Goal: Task Accomplishment & Management: Use online tool/utility

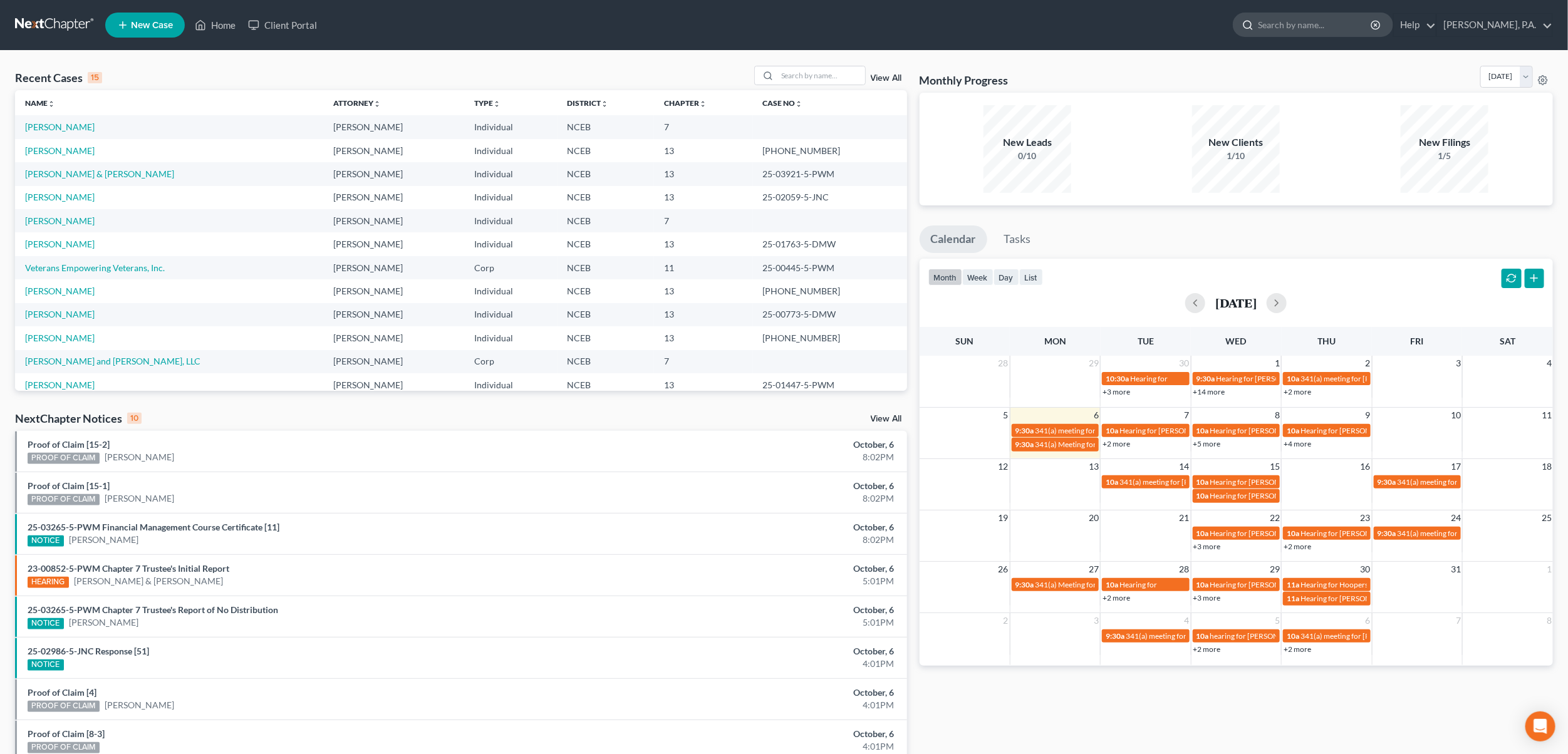
click at [1333, 23] on input "search" at bounding box center [1315, 24] width 115 height 23
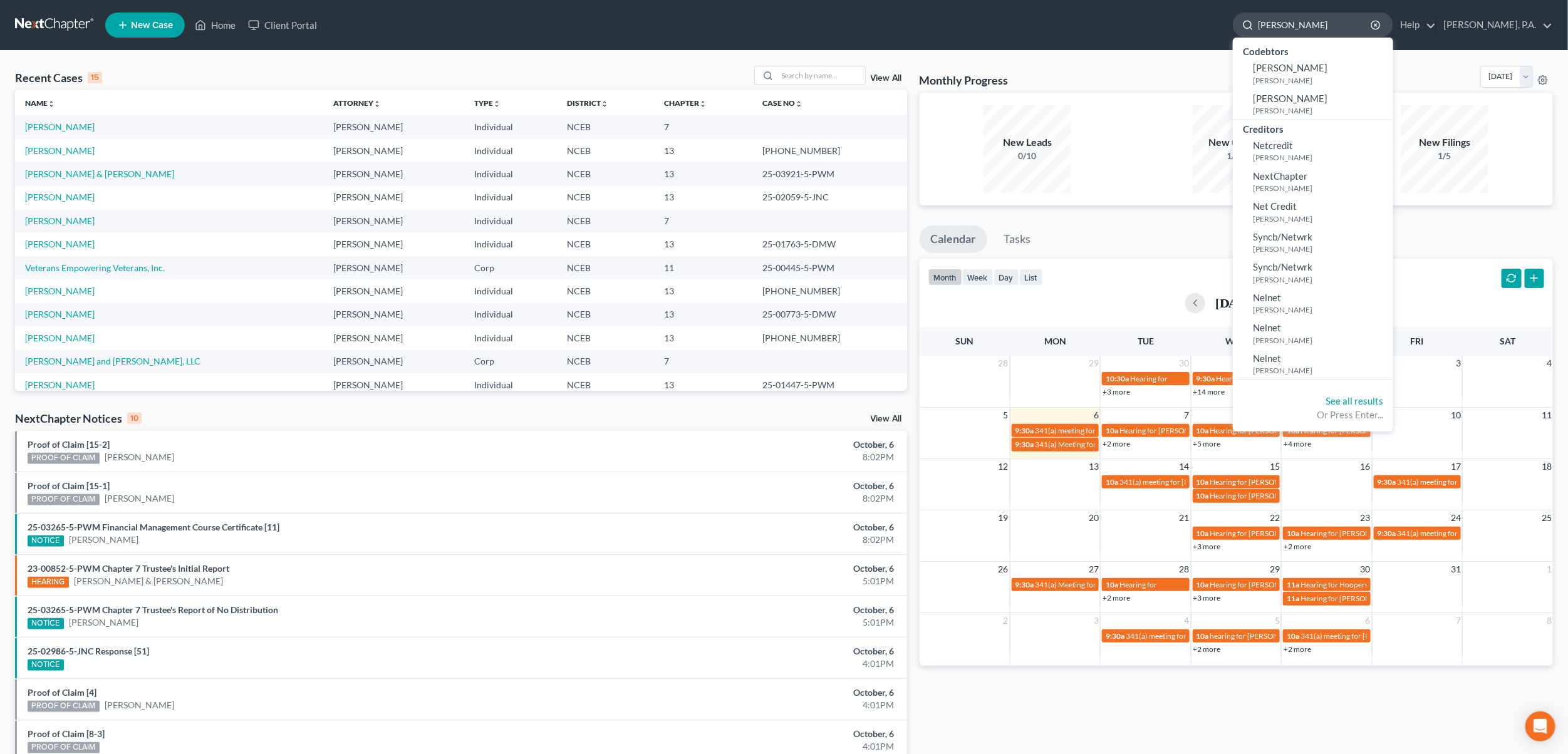
type input "[PERSON_NAME]"
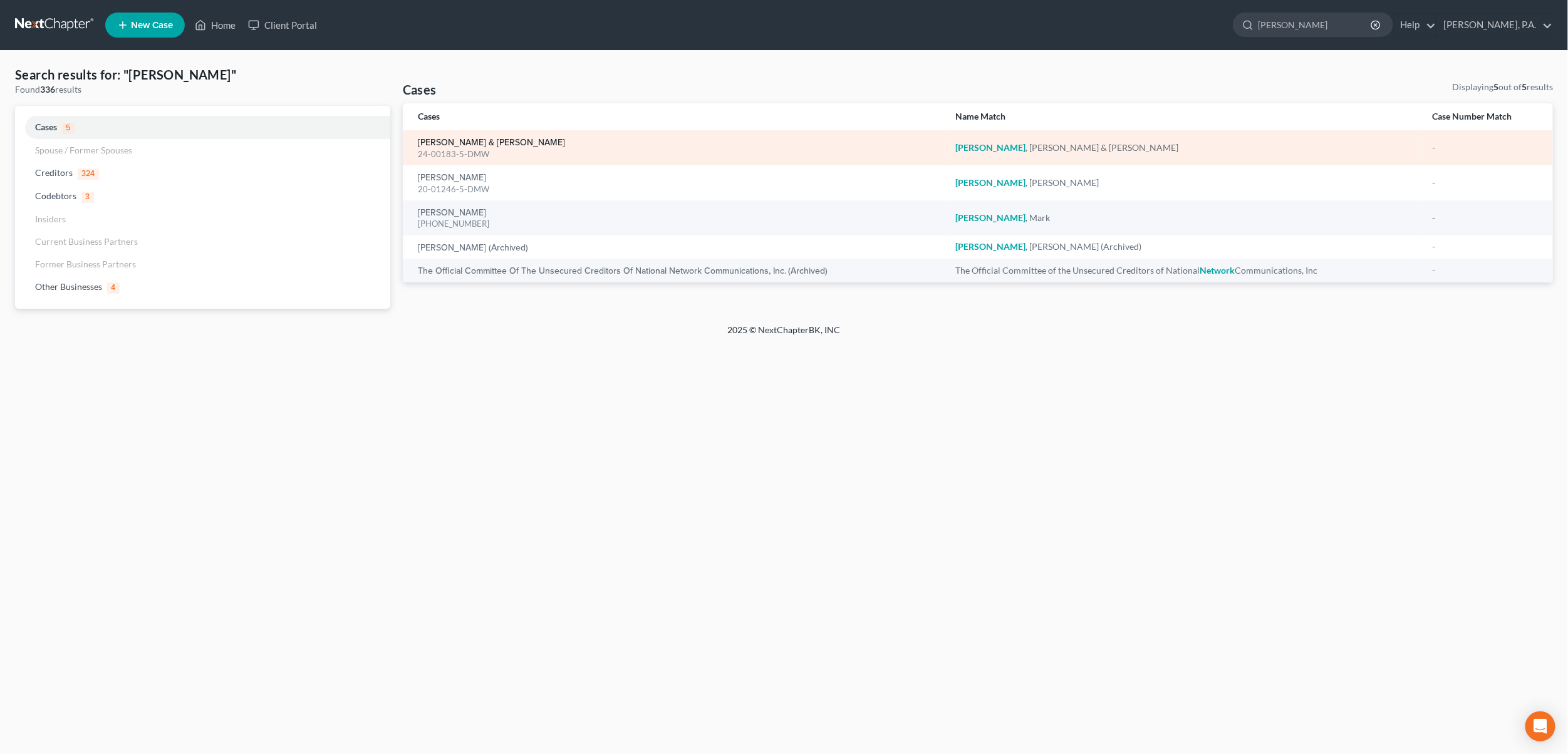
click at [452, 142] on link "[PERSON_NAME] & [PERSON_NAME]" at bounding box center [491, 142] width 148 height 8
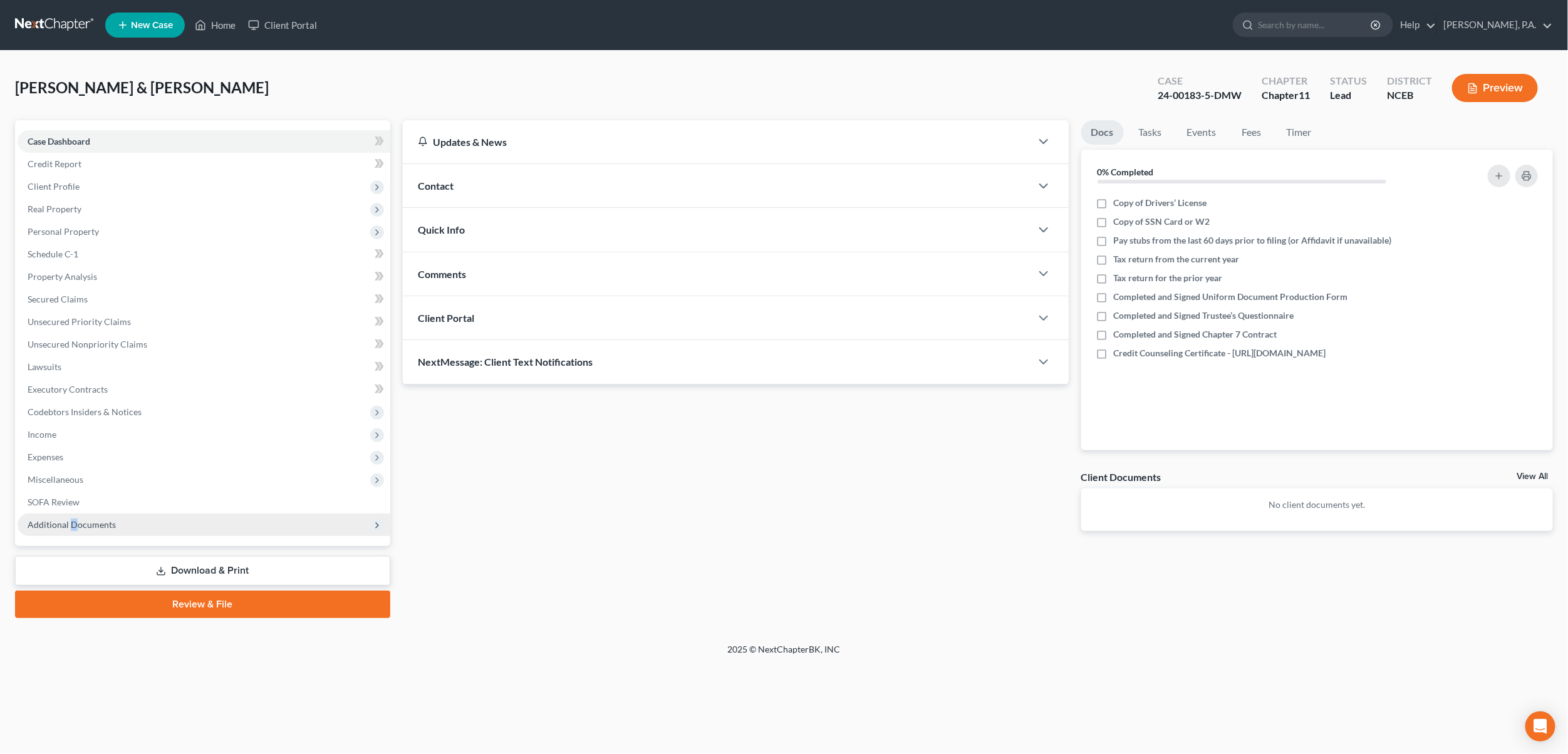
click at [72, 522] on span "Additional Documents" at bounding box center [72, 524] width 89 height 11
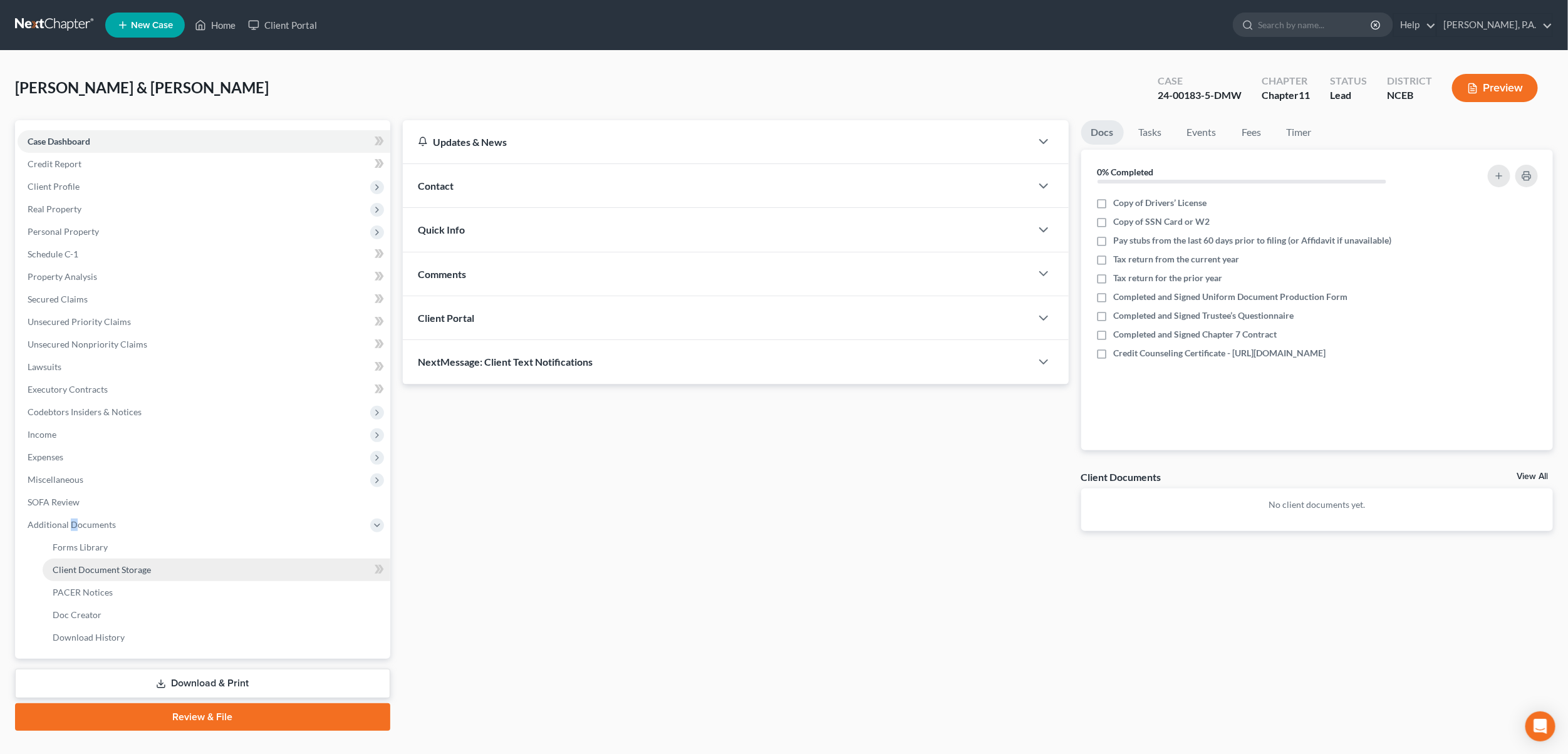
click at [83, 575] on link "Client Document Storage" at bounding box center [217, 570] width 347 height 23
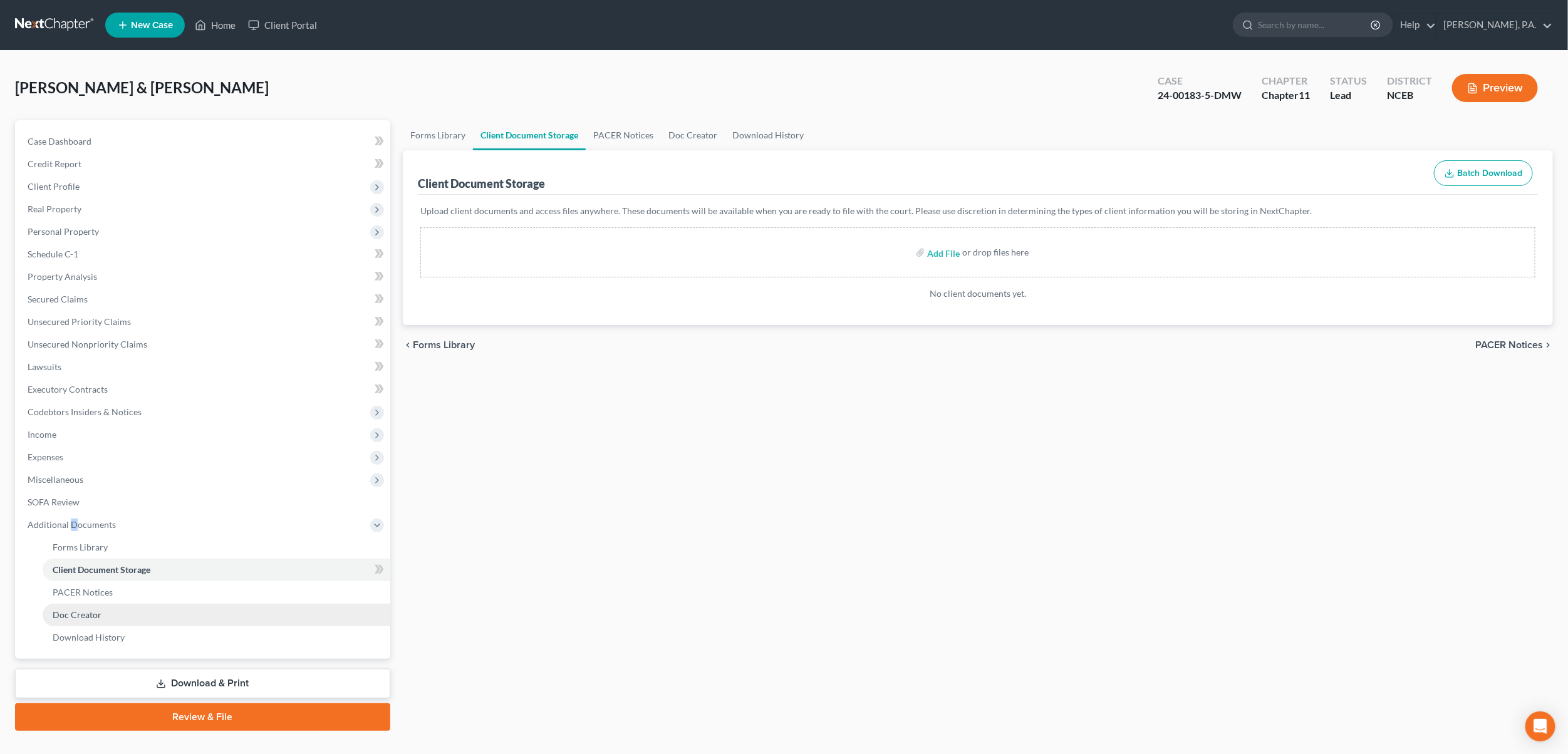
click at [137, 603] on link "Doc Creator" at bounding box center [217, 614] width 347 height 23
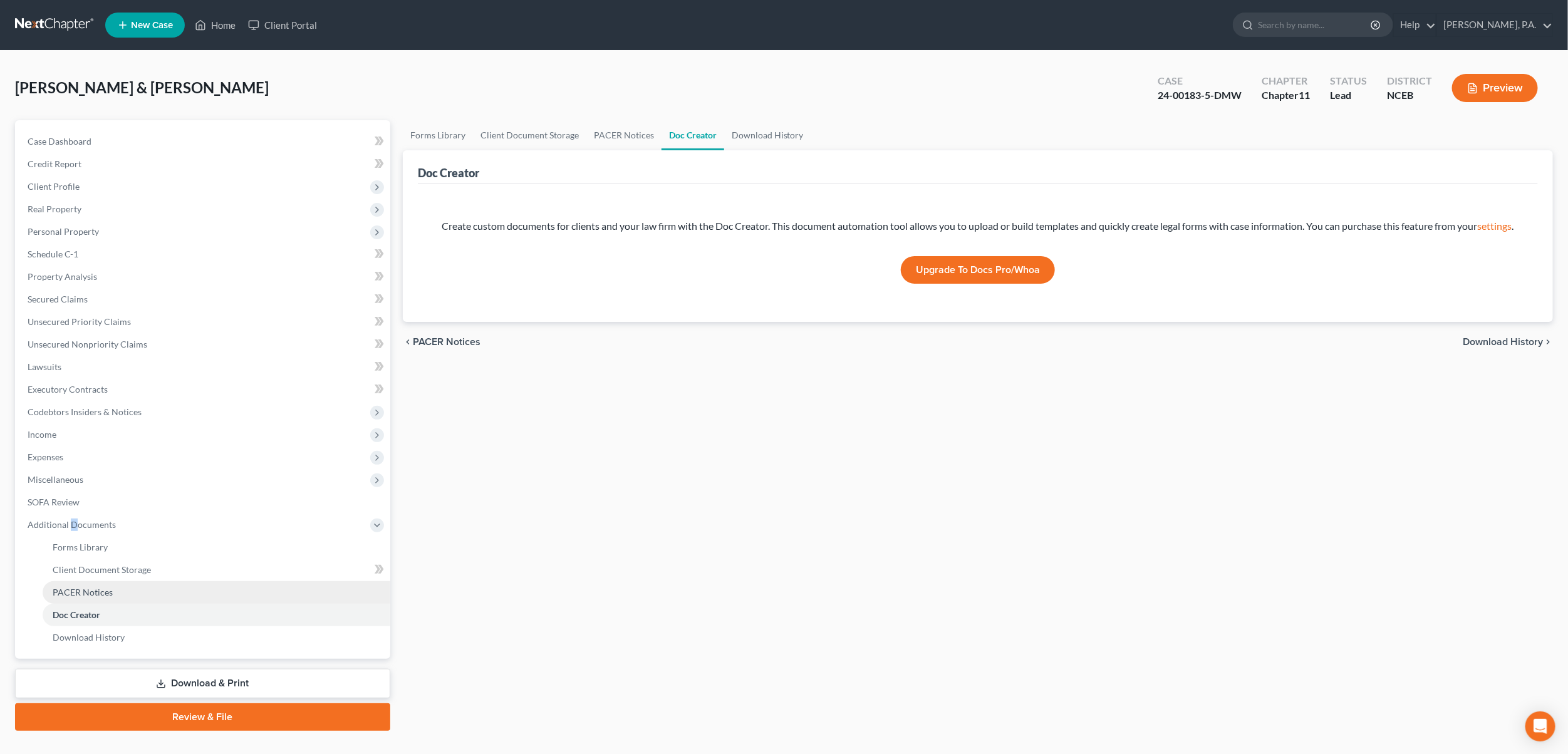
click at [123, 596] on link "PACER Notices" at bounding box center [217, 592] width 347 height 23
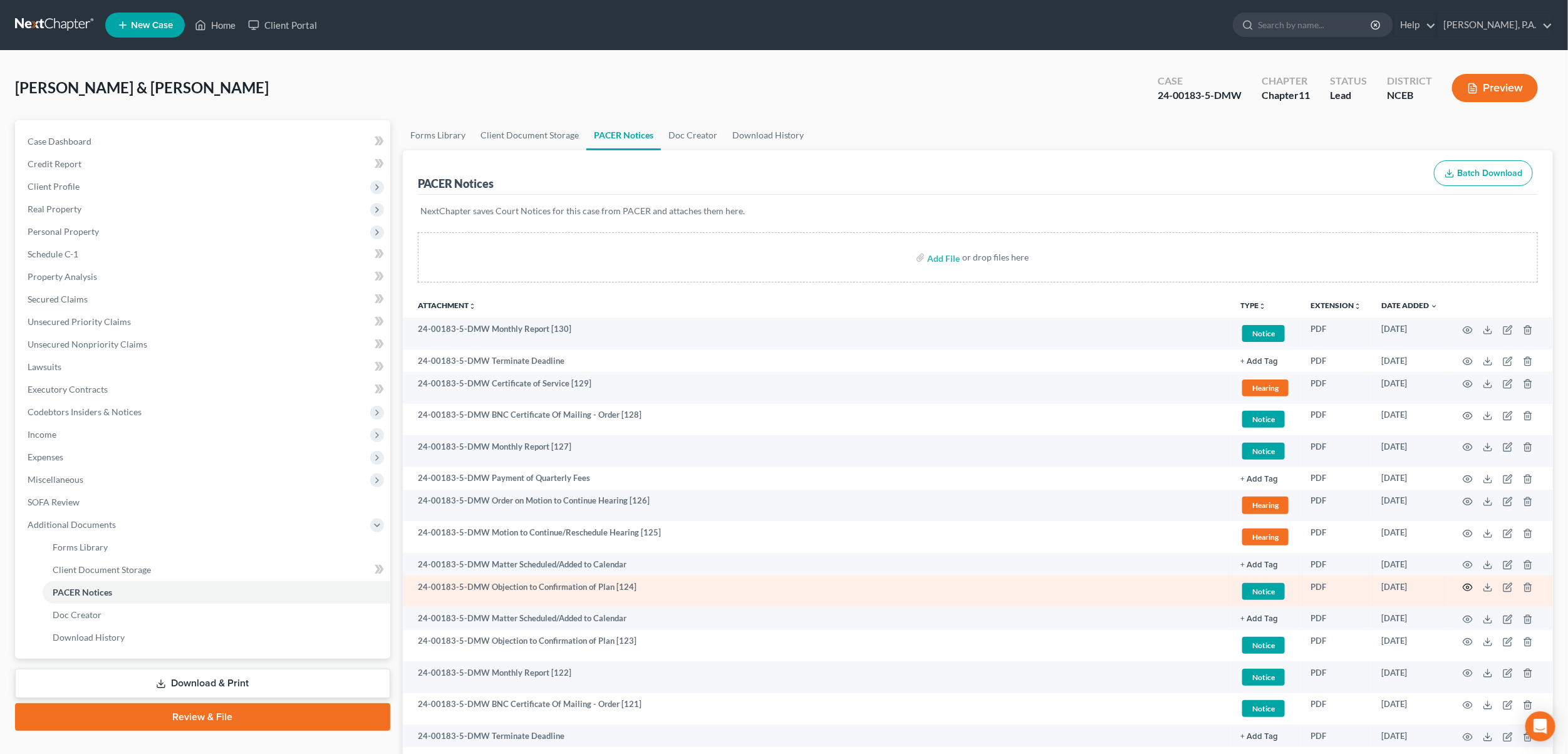
click at [1467, 586] on icon "button" at bounding box center [1468, 587] width 9 height 7
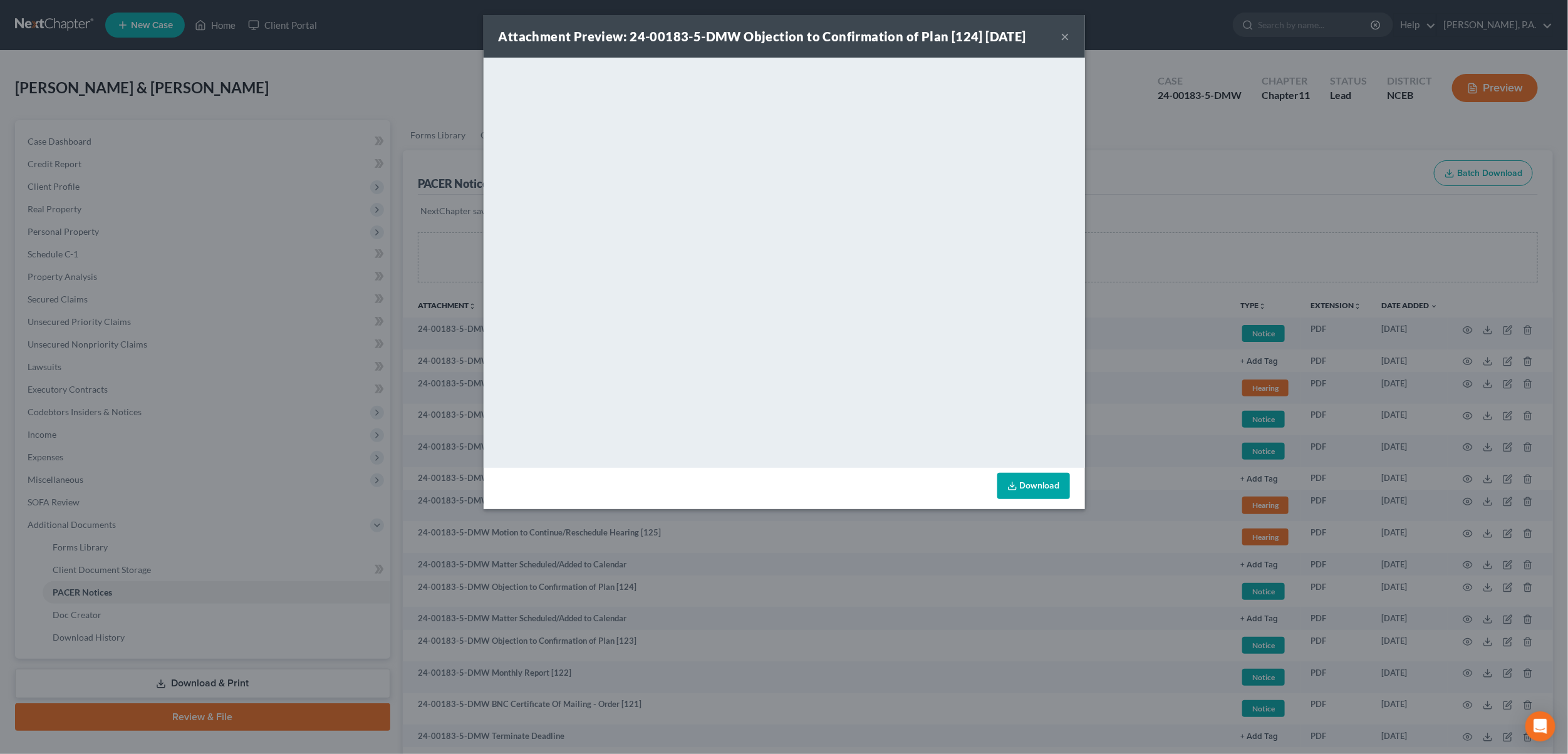
click at [1039, 490] on link "Download" at bounding box center [1034, 485] width 72 height 26
click at [1066, 32] on button "×" at bounding box center [1066, 36] width 8 height 15
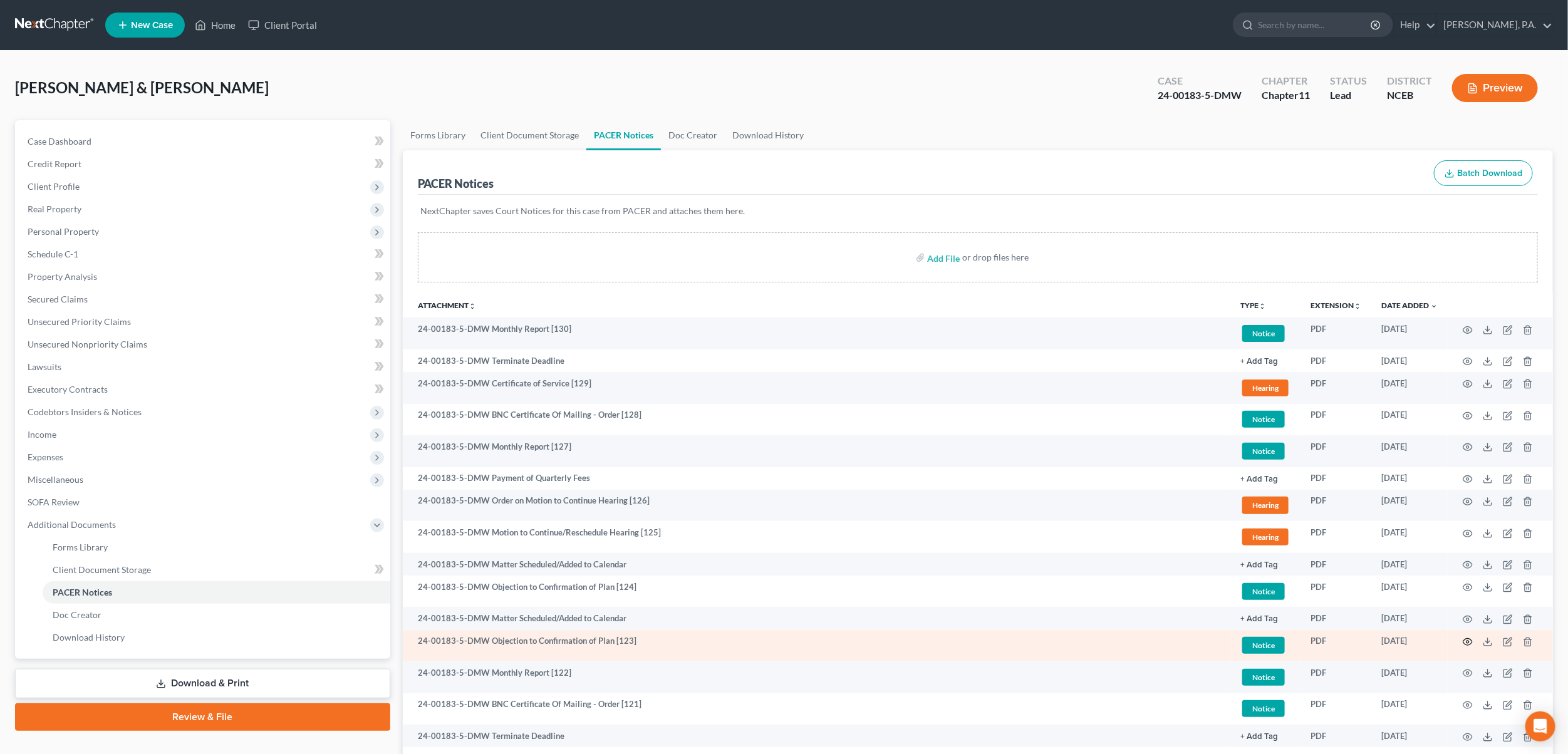
click at [1466, 638] on icon "button" at bounding box center [1468, 642] width 10 height 10
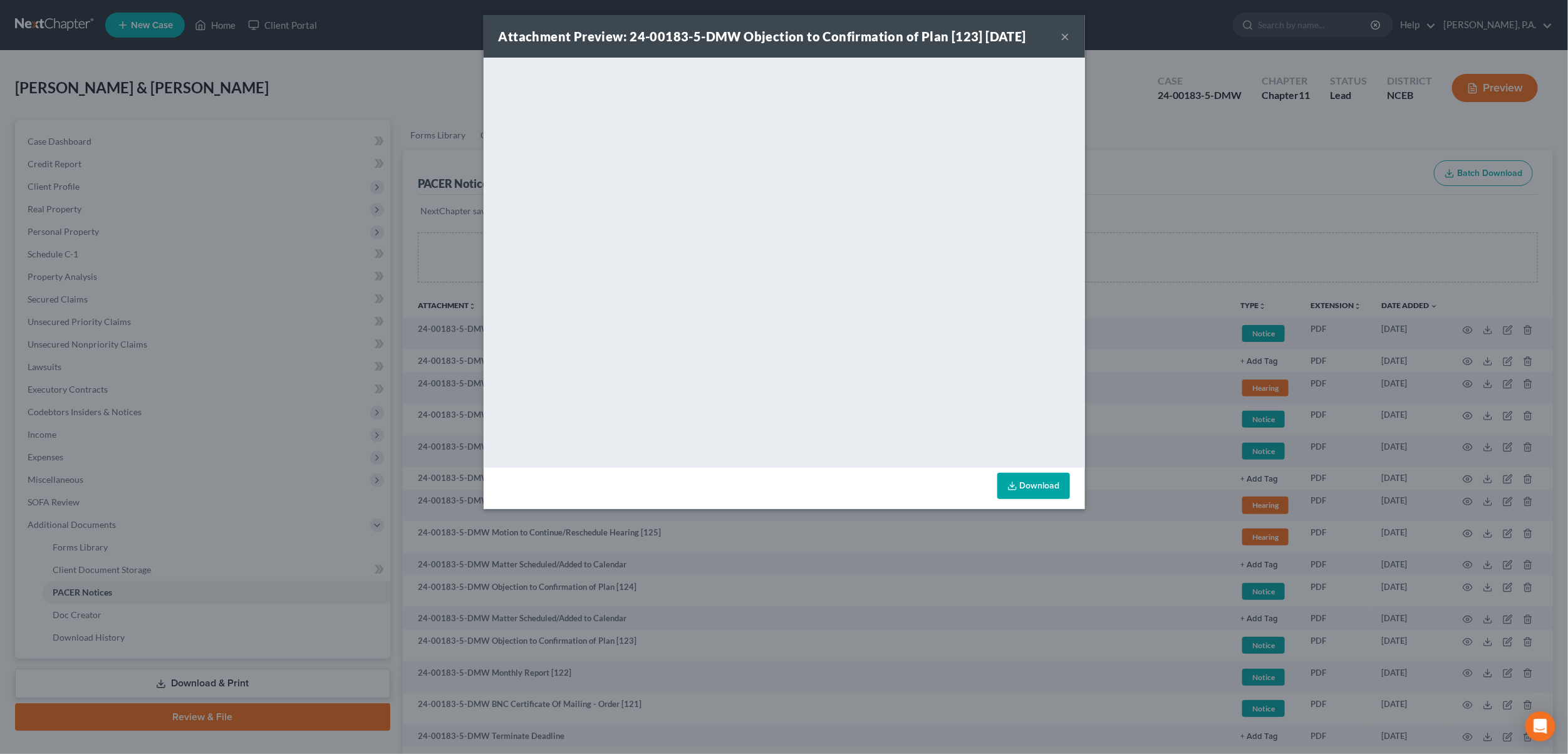
click at [1061, 40] on button "×" at bounding box center [1066, 36] width 8 height 15
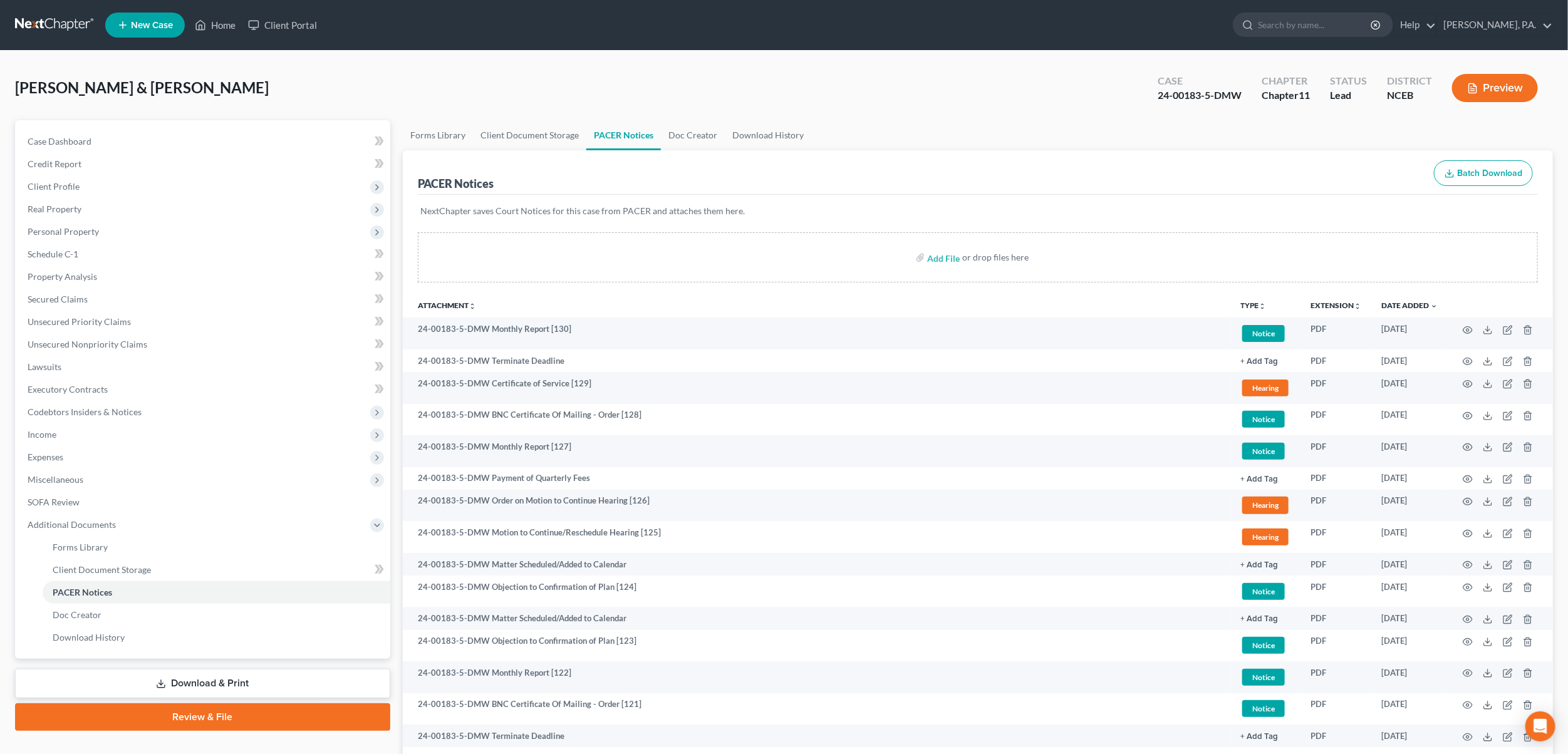
scroll to position [1046, 0]
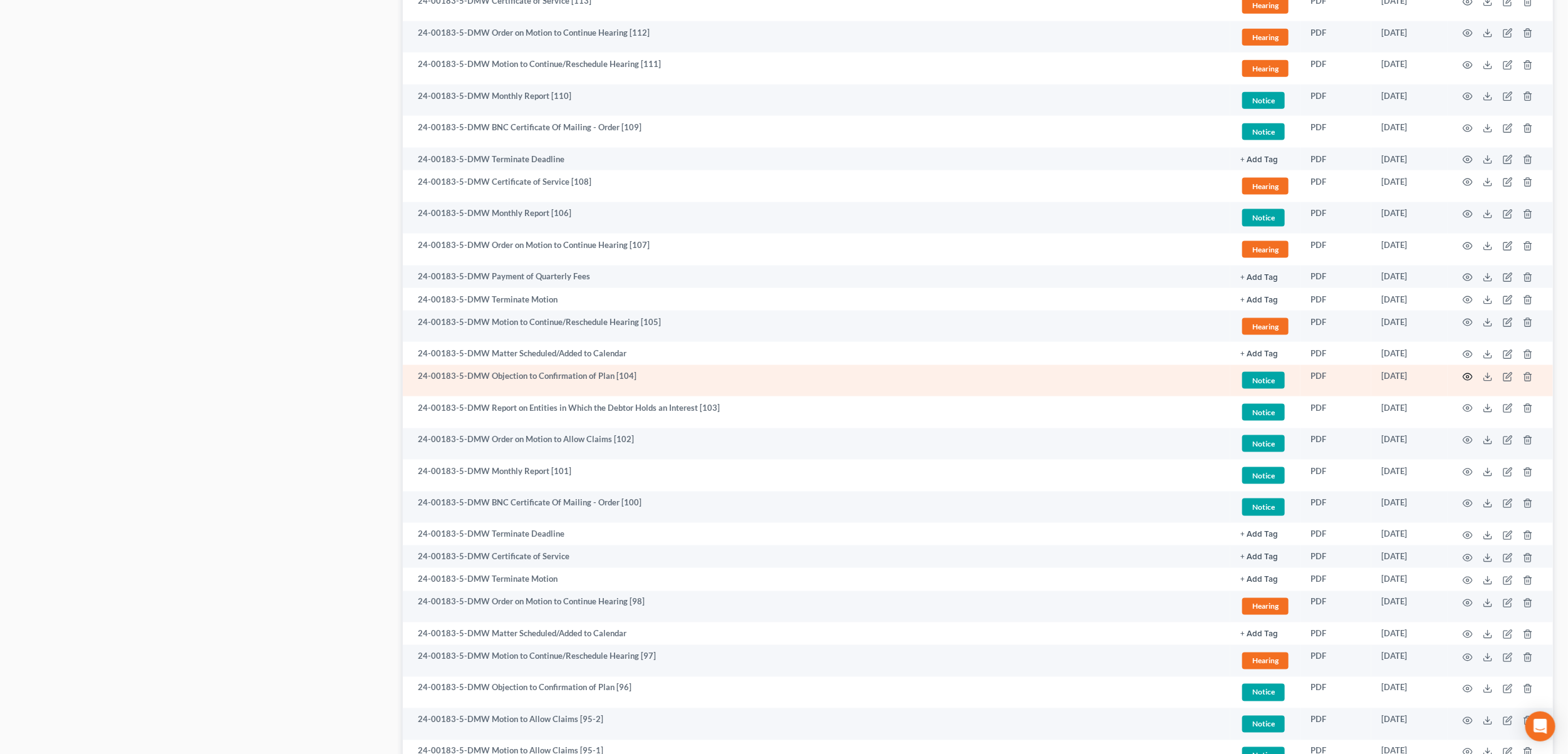
click at [1467, 377] on icon "button" at bounding box center [1468, 377] width 10 height 10
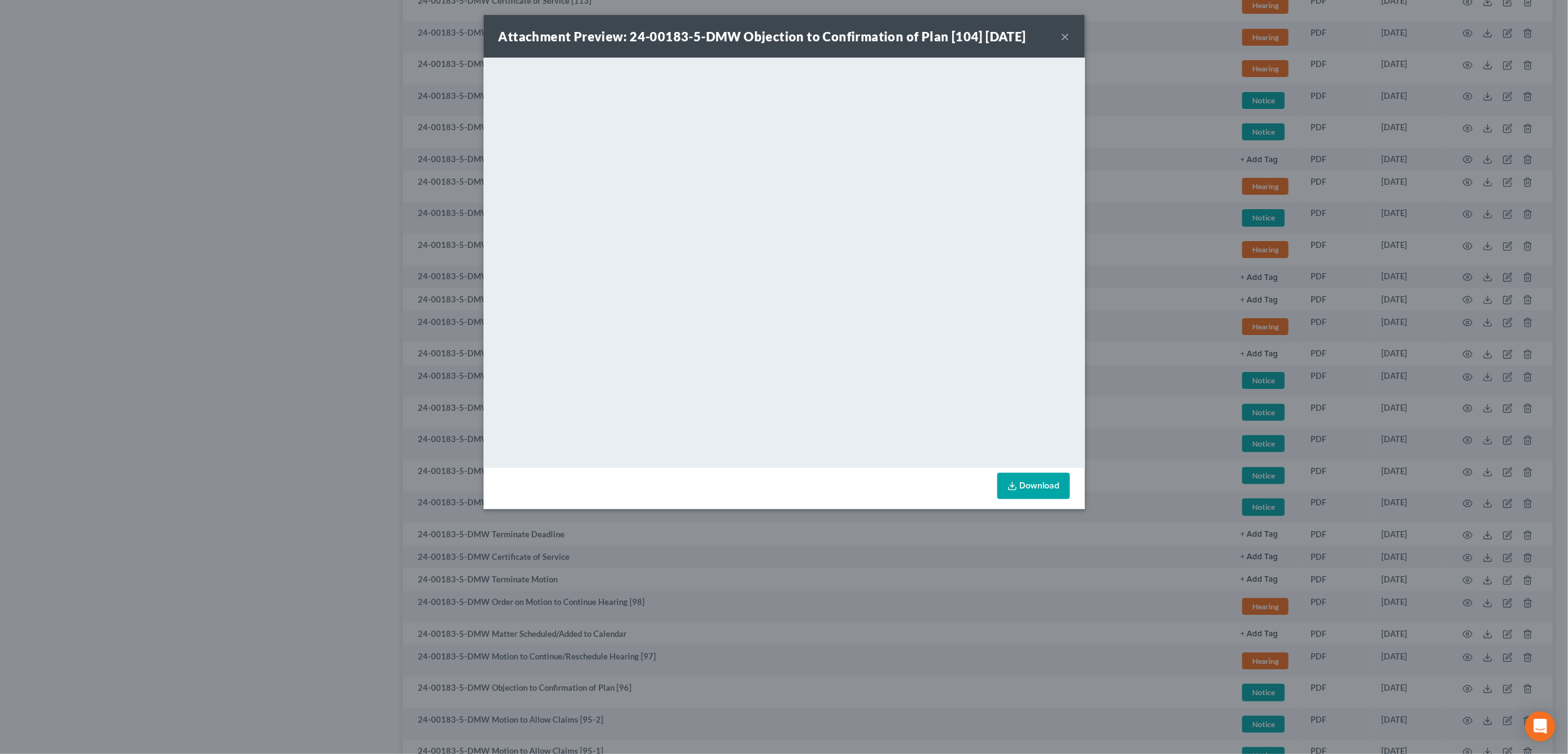
click at [1061, 35] on button "×" at bounding box center [1066, 36] width 8 height 15
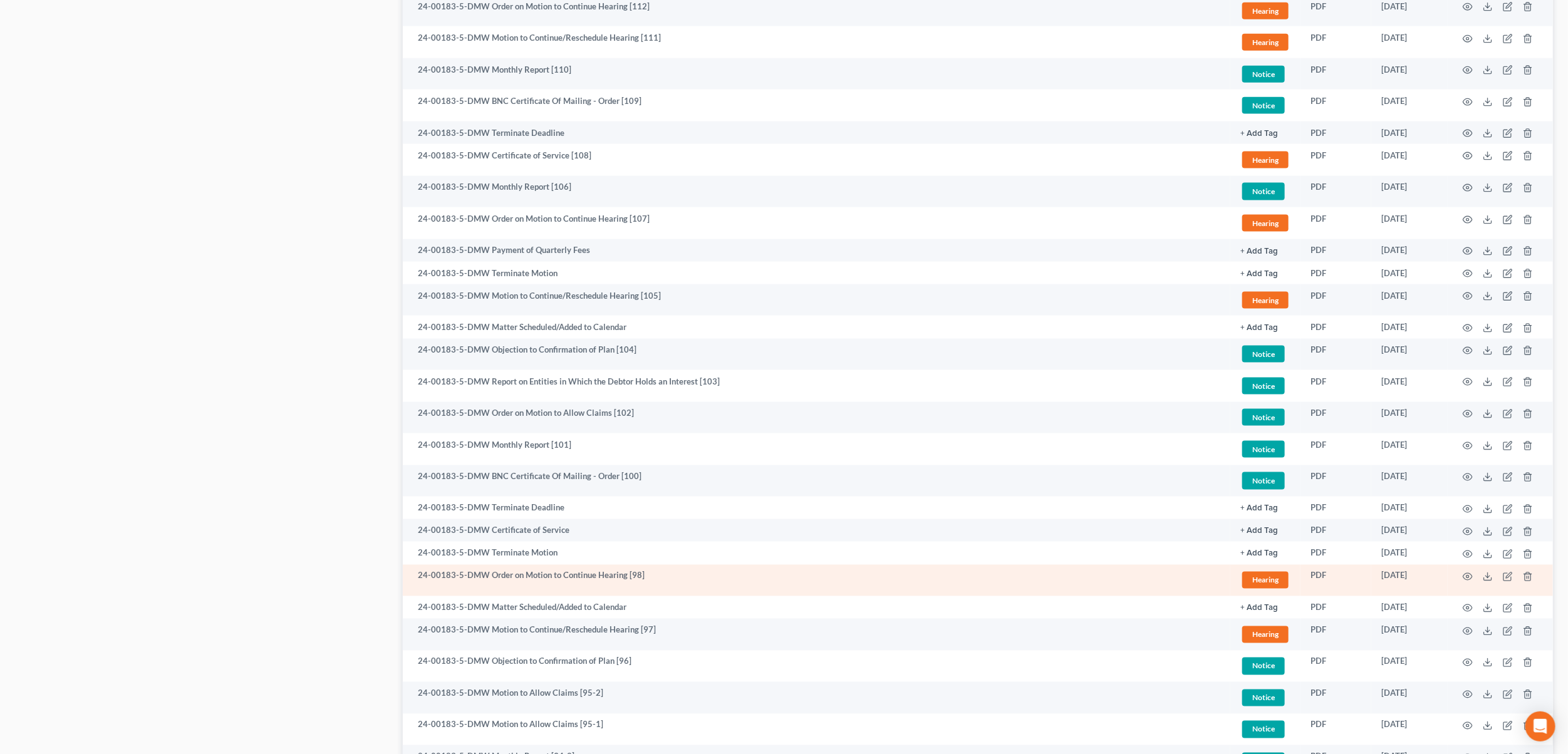
scroll to position [1076, 0]
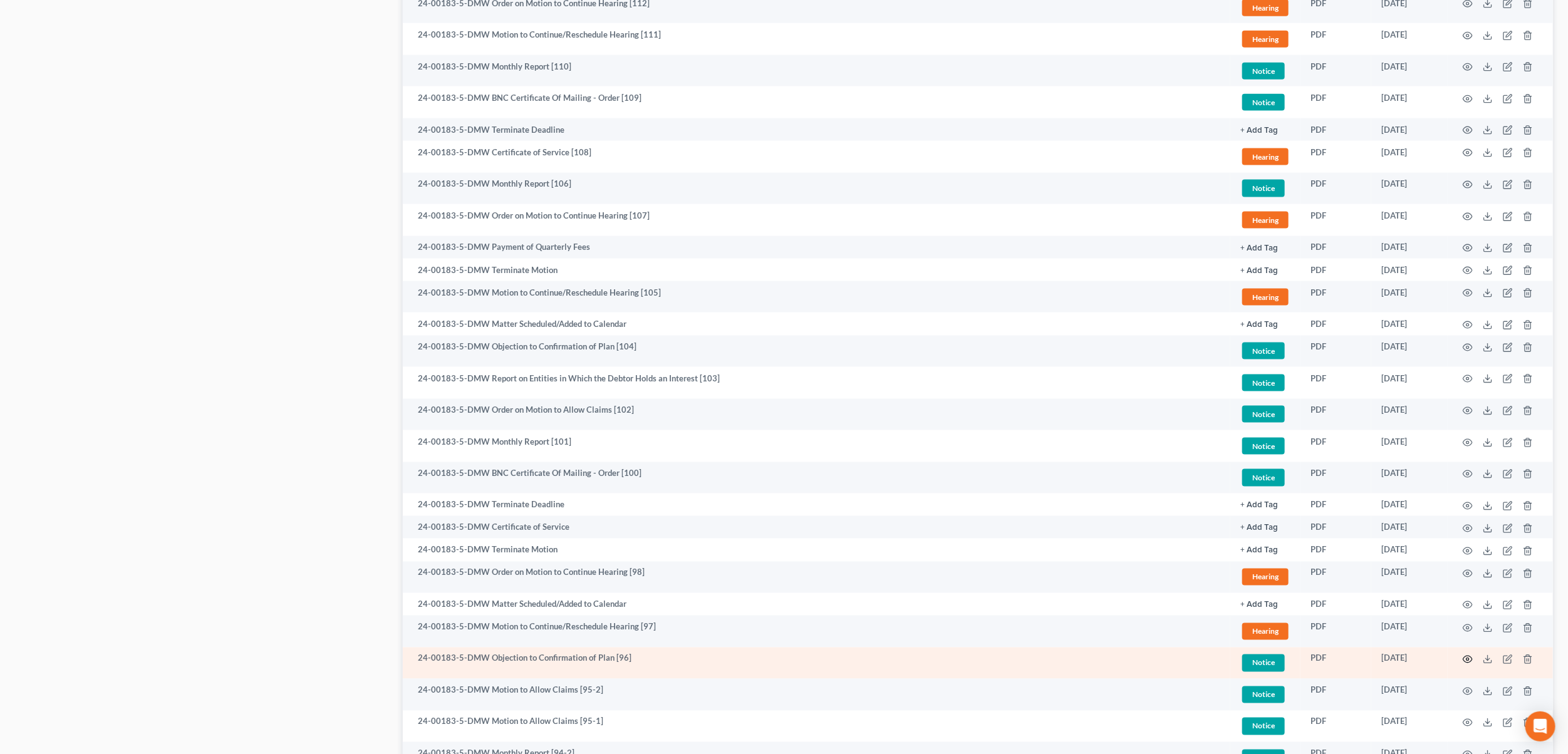
click at [1466, 661] on icon "button" at bounding box center [1468, 660] width 10 height 10
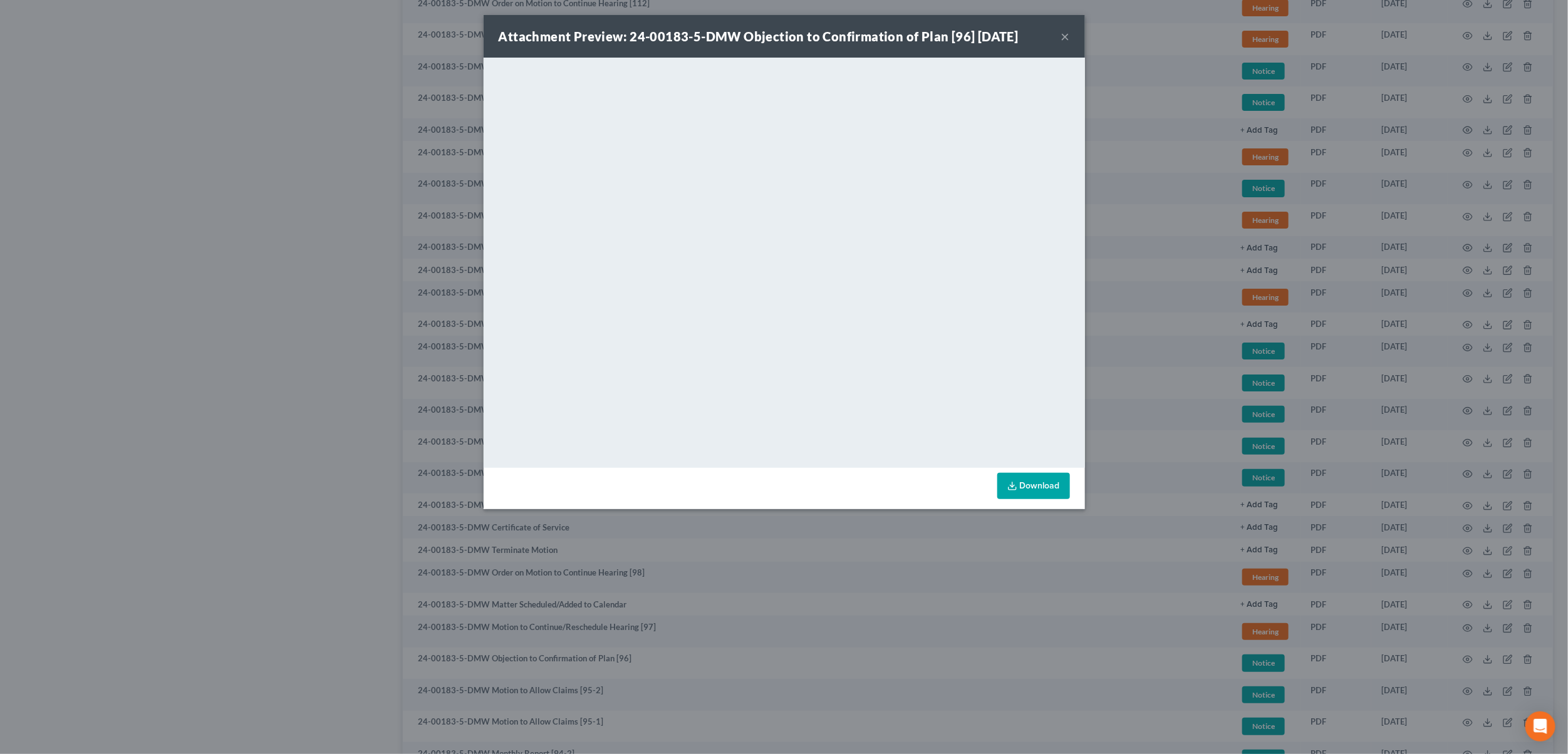
click at [1071, 24] on div "Attachment Preview: 24-00183-5-DMW Objection to Confirmation of Plan [96] [DATE…" at bounding box center [784, 36] width 601 height 43
click at [1069, 33] on button "×" at bounding box center [1066, 36] width 8 height 15
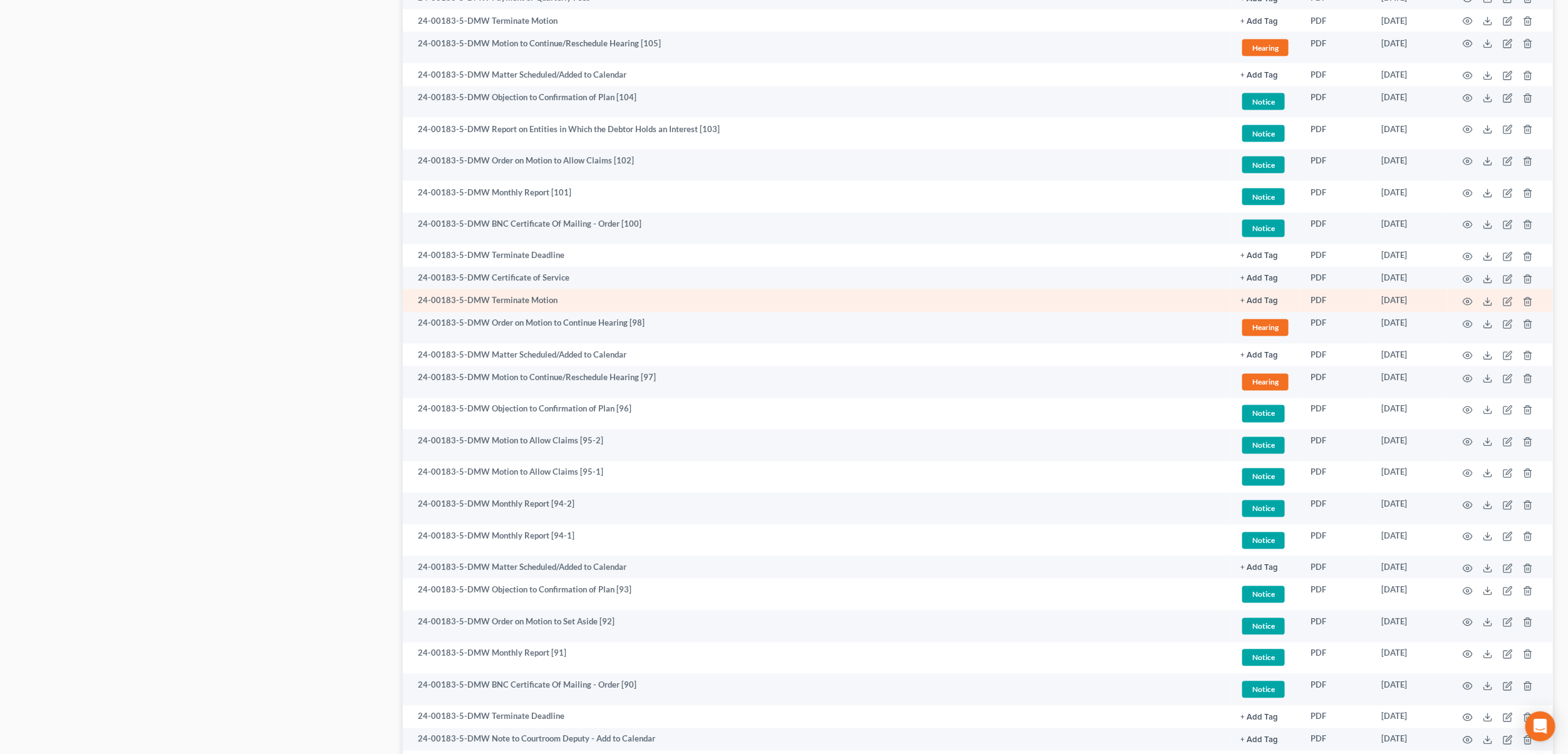
scroll to position [1514, 0]
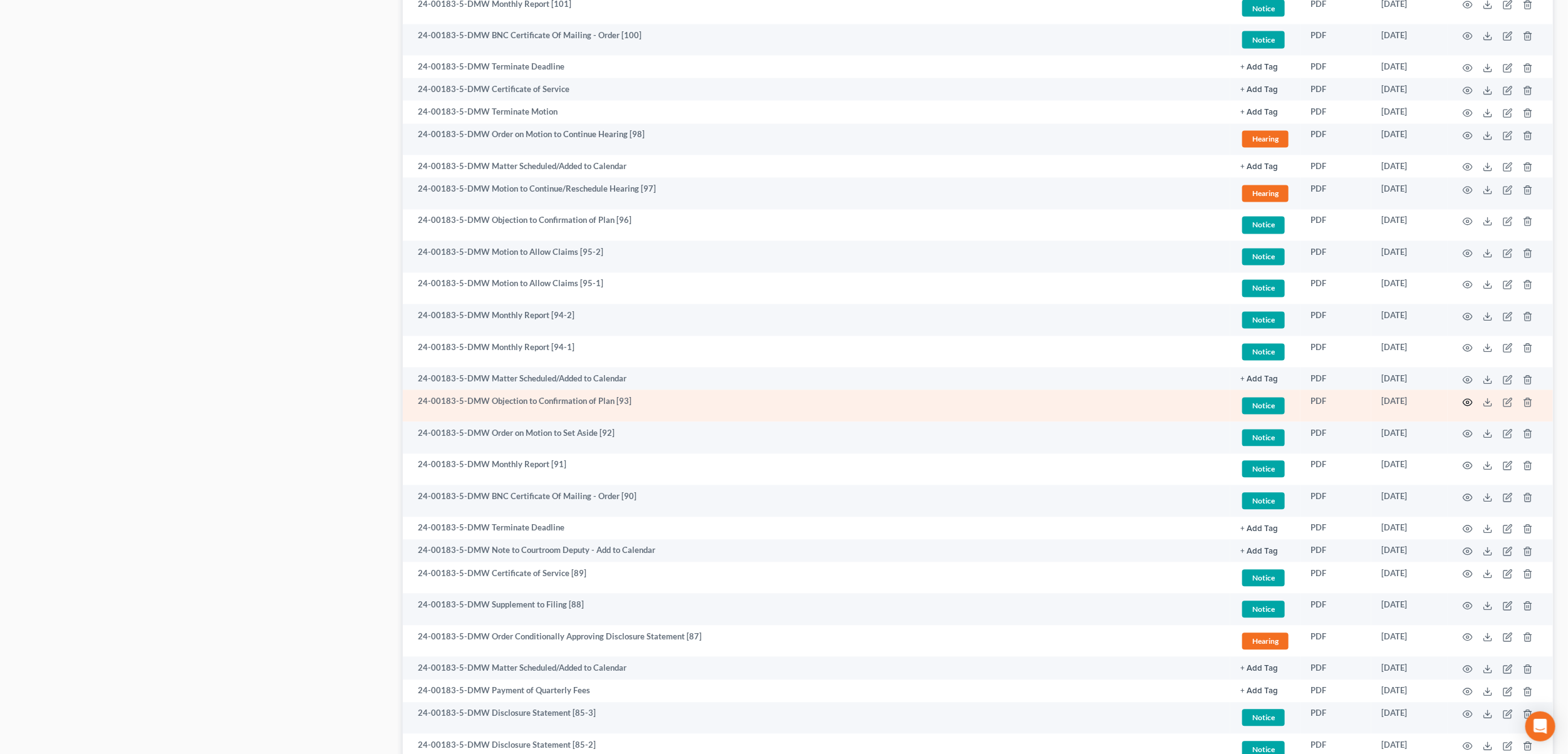
click at [1465, 401] on icon "button" at bounding box center [1468, 403] width 10 height 10
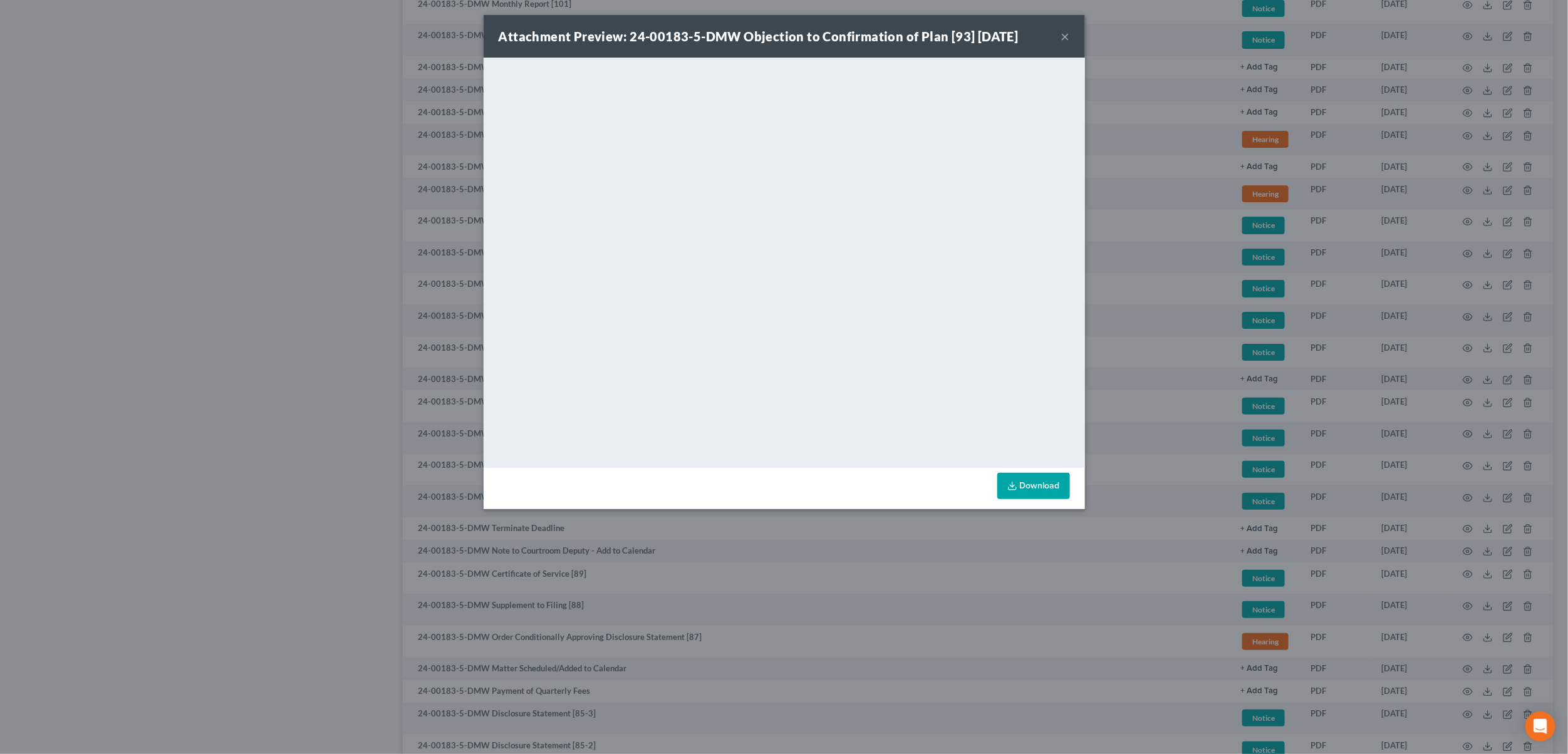
click at [1062, 32] on button "×" at bounding box center [1066, 36] width 8 height 15
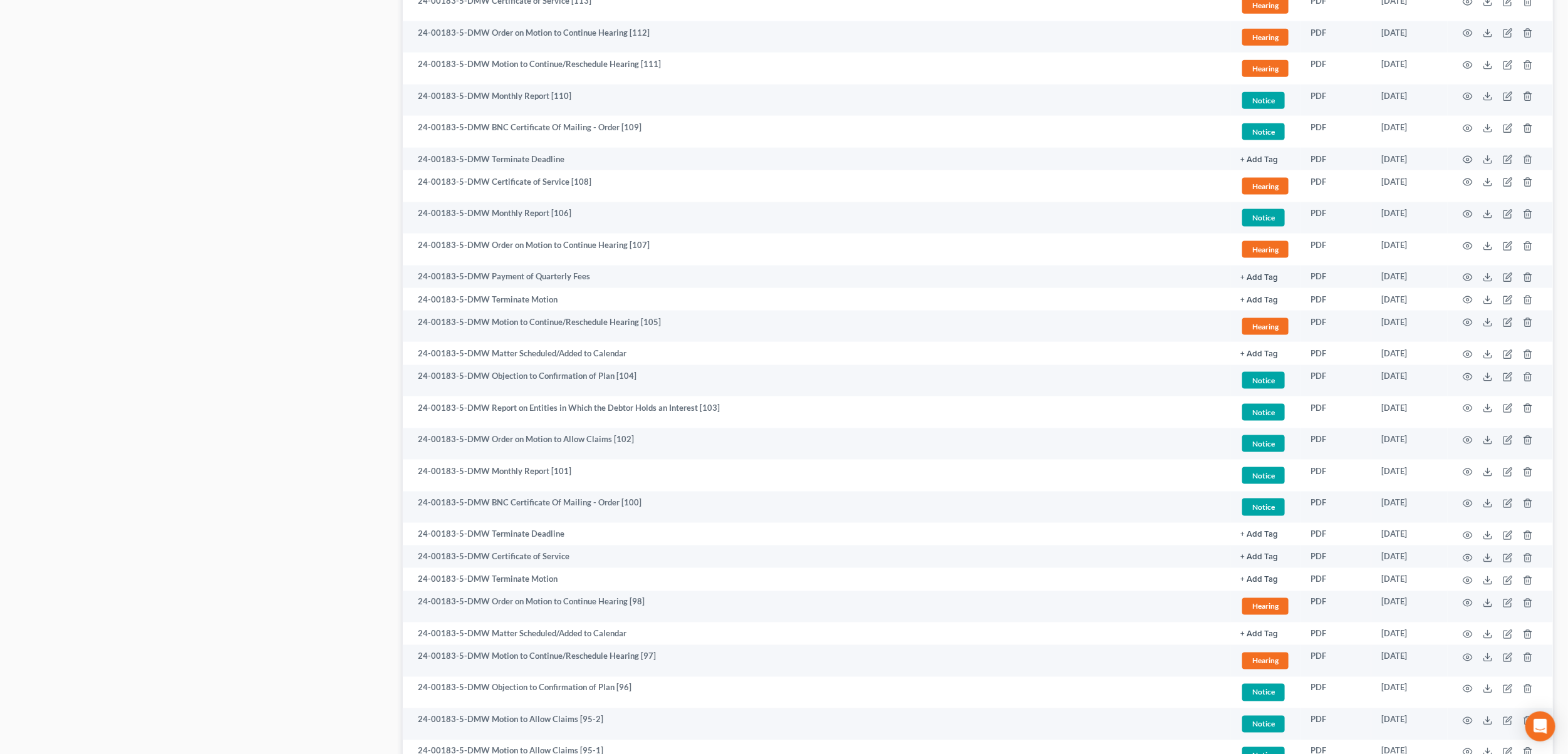
scroll to position [1541, 0]
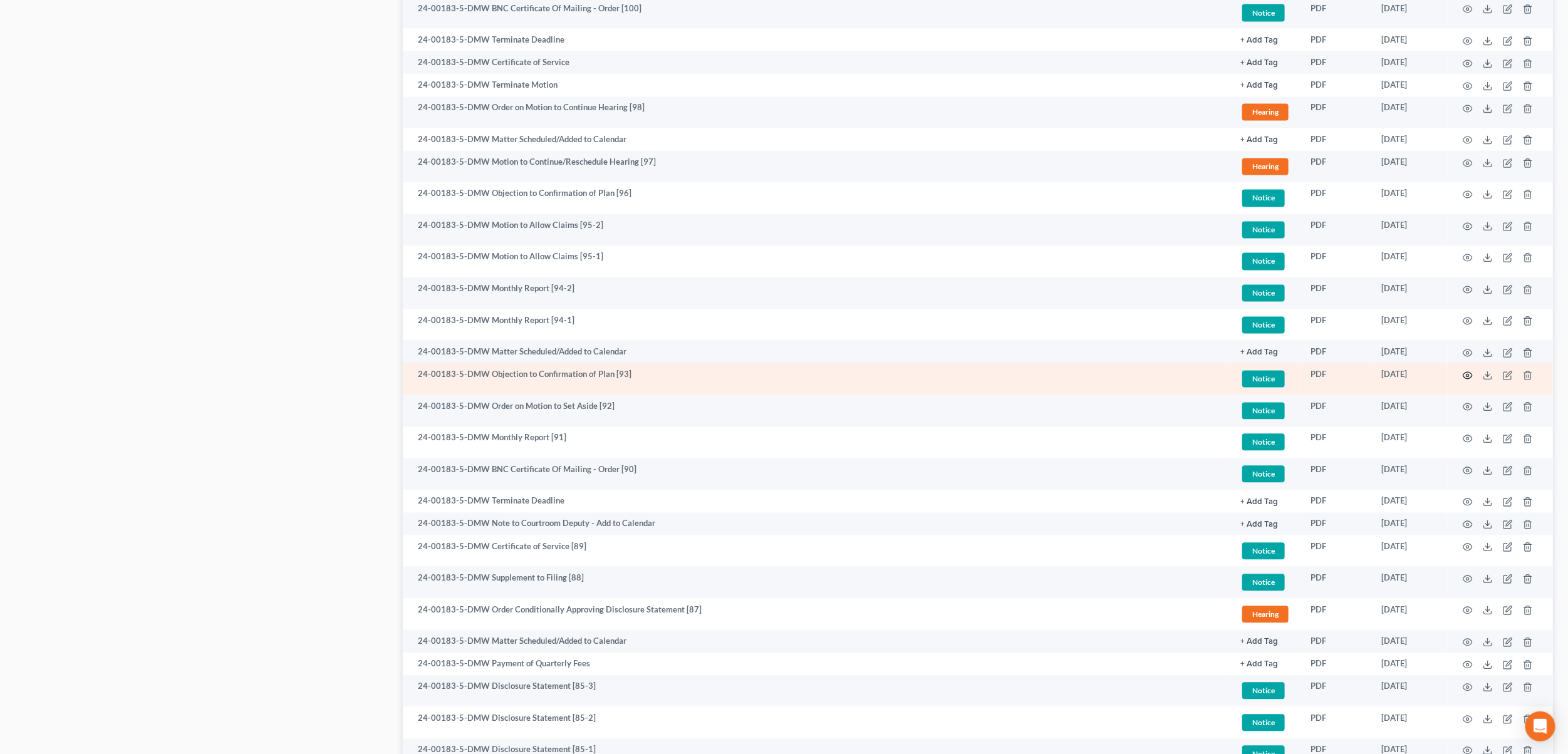
click at [1463, 376] on icon "button" at bounding box center [1468, 376] width 10 height 10
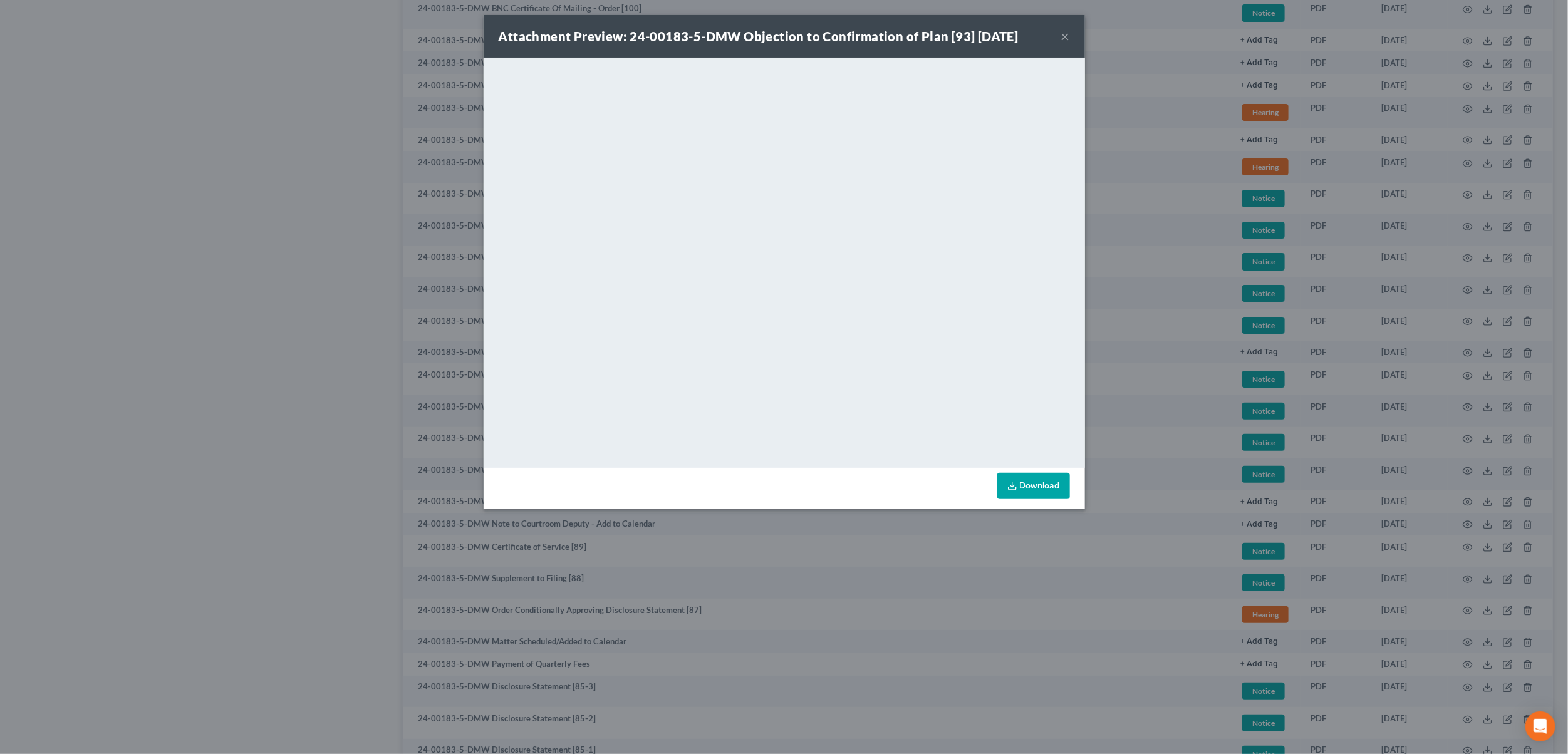
click at [1066, 32] on button "×" at bounding box center [1066, 36] width 8 height 15
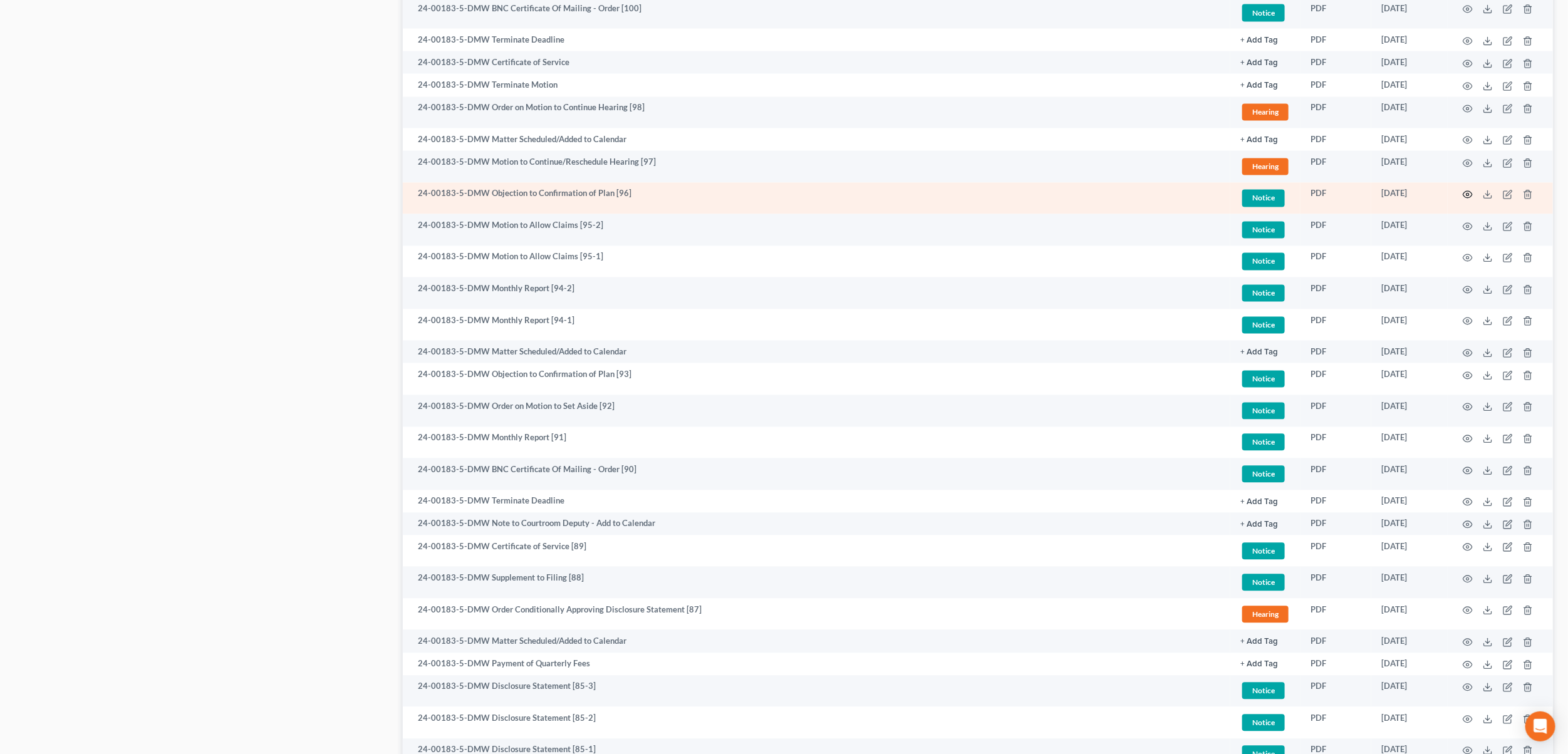
click at [1469, 199] on icon "button" at bounding box center [1468, 195] width 10 height 10
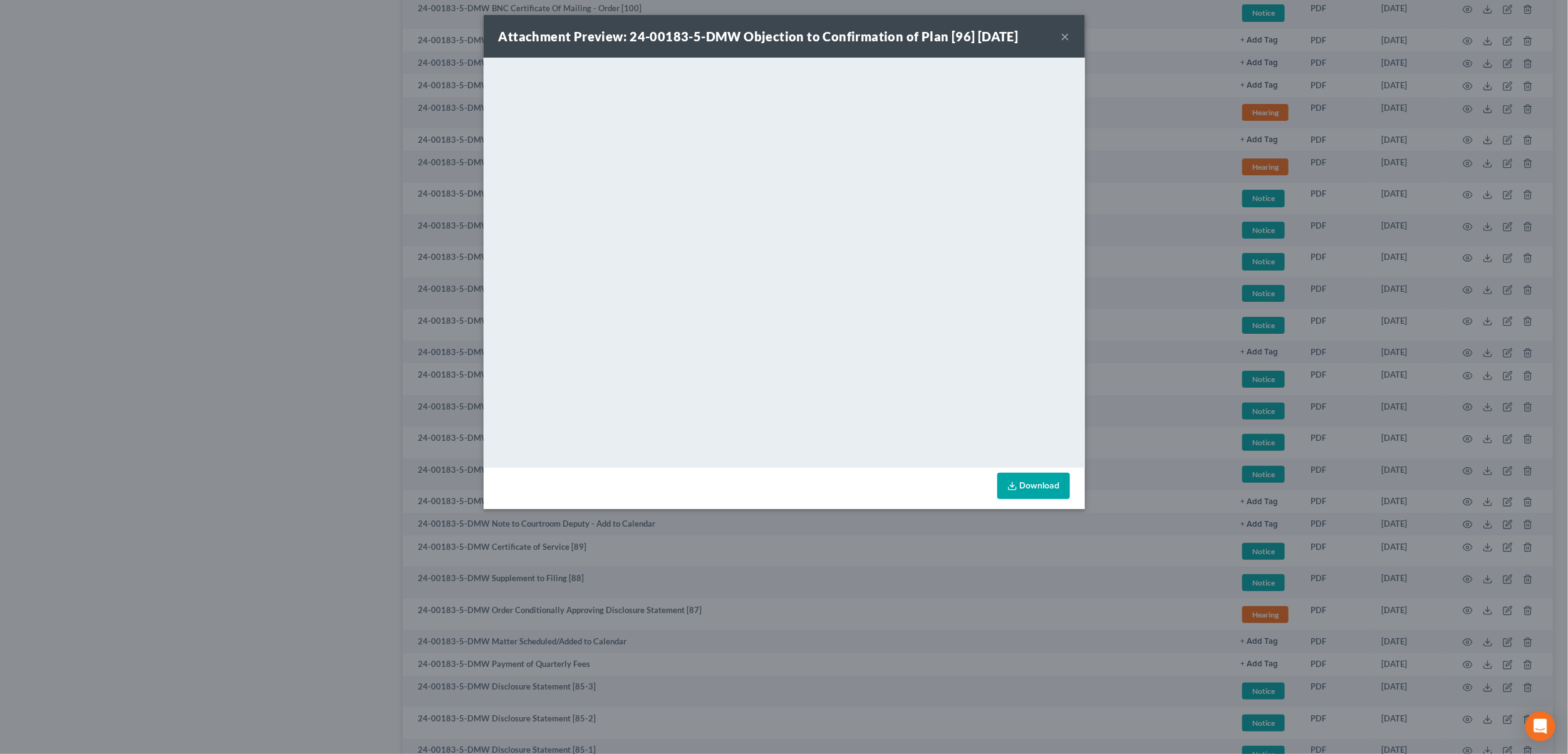
click at [1064, 35] on button "×" at bounding box center [1066, 36] width 8 height 15
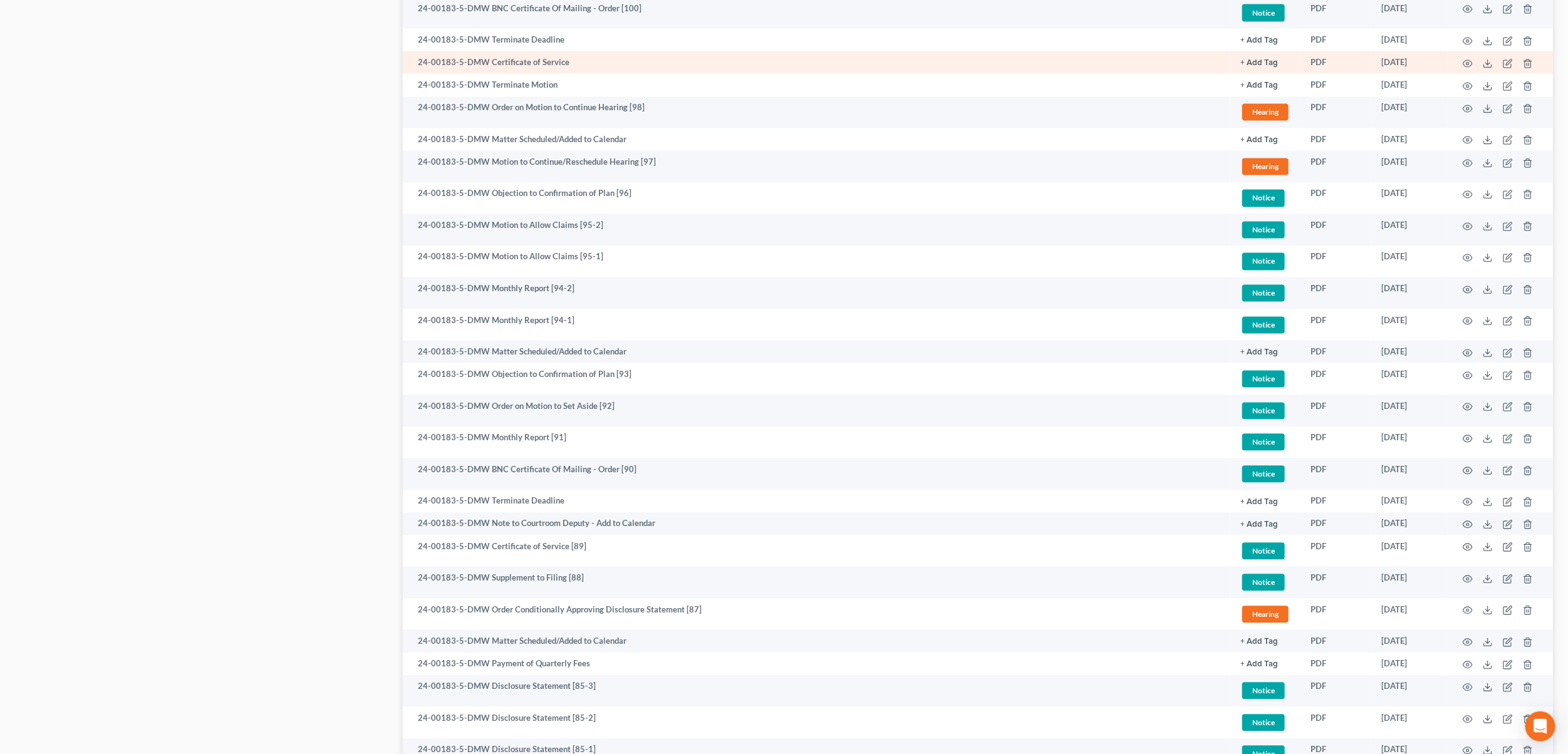
scroll to position [1046, 0]
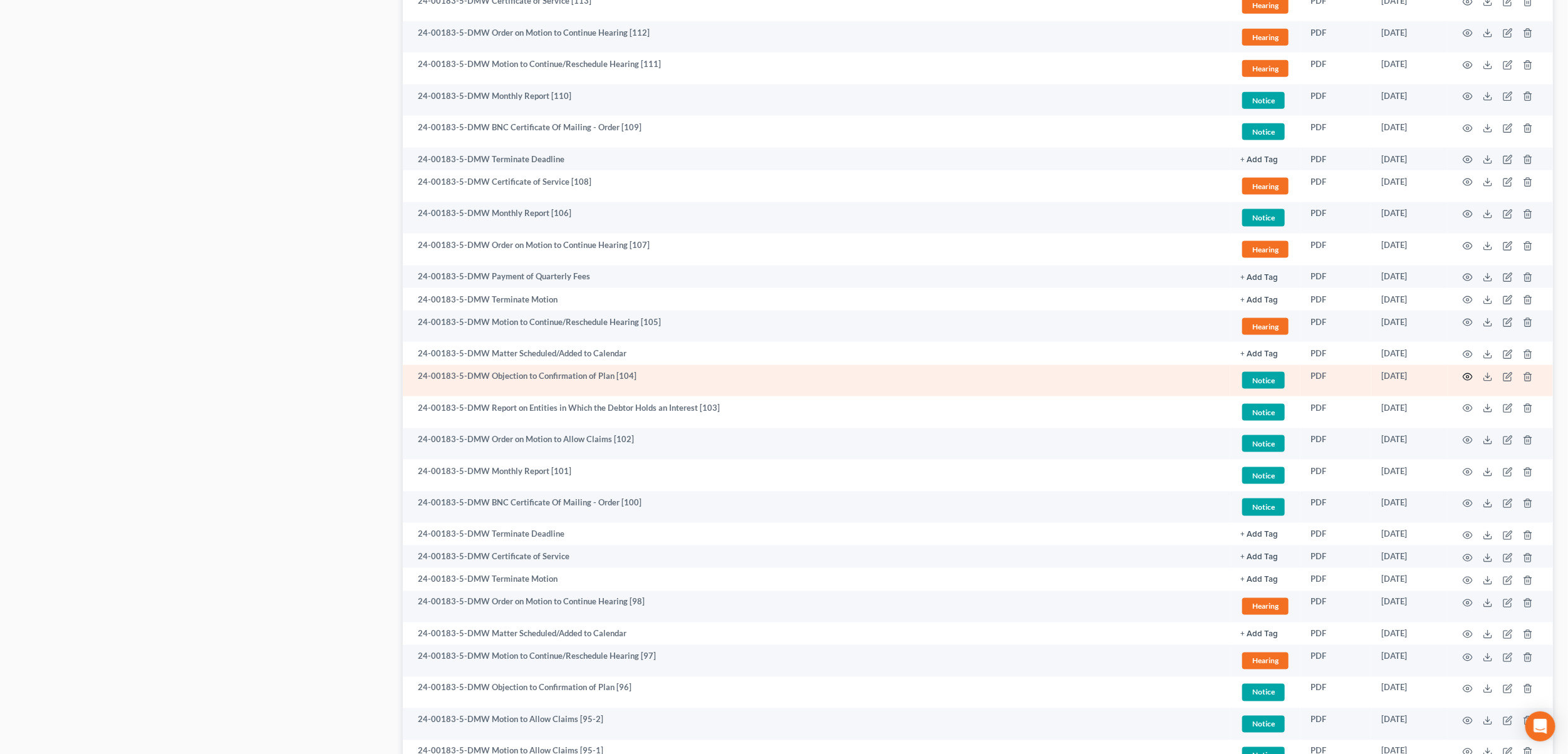
click at [1469, 379] on icon "button" at bounding box center [1468, 377] width 10 height 10
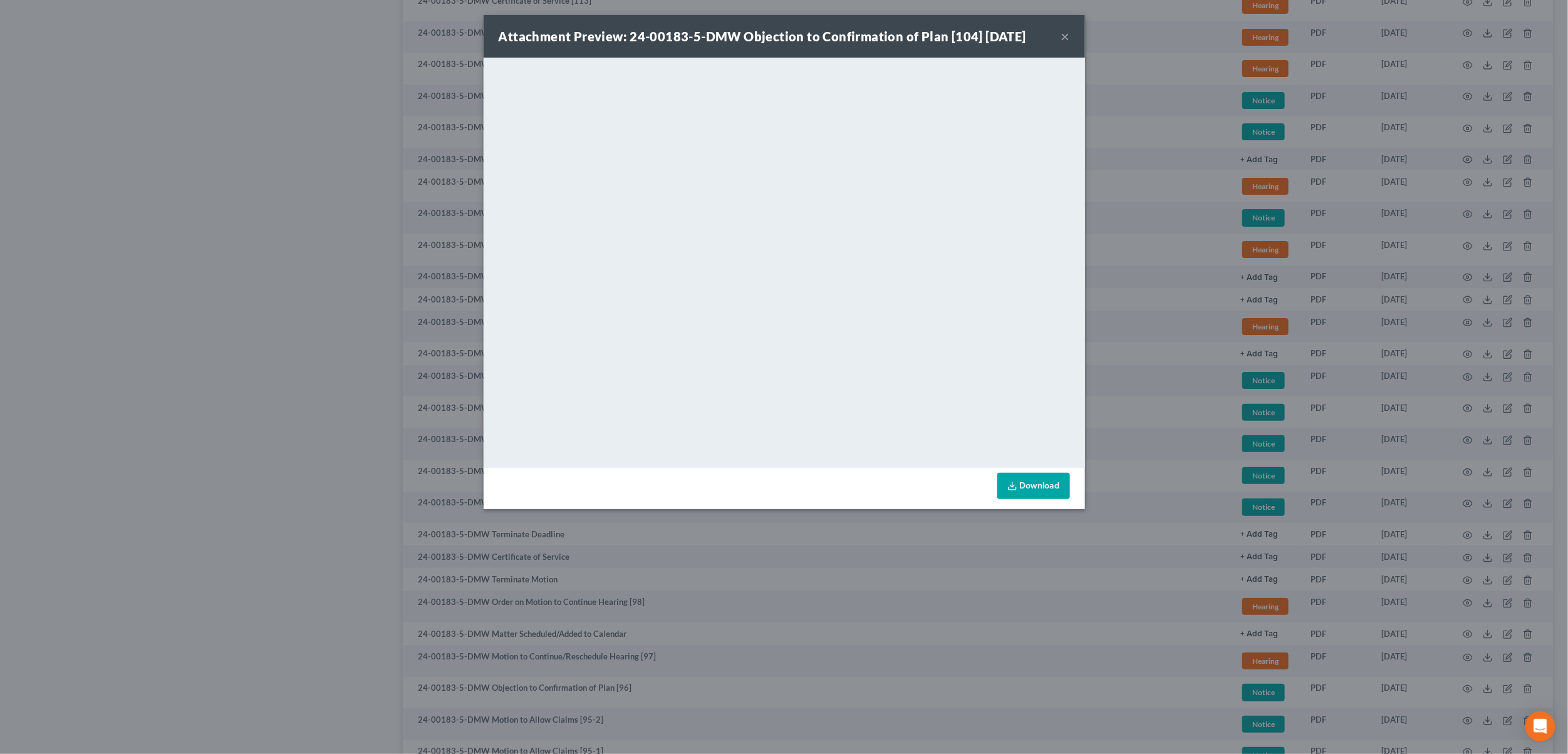
click at [1062, 34] on button "×" at bounding box center [1066, 36] width 8 height 15
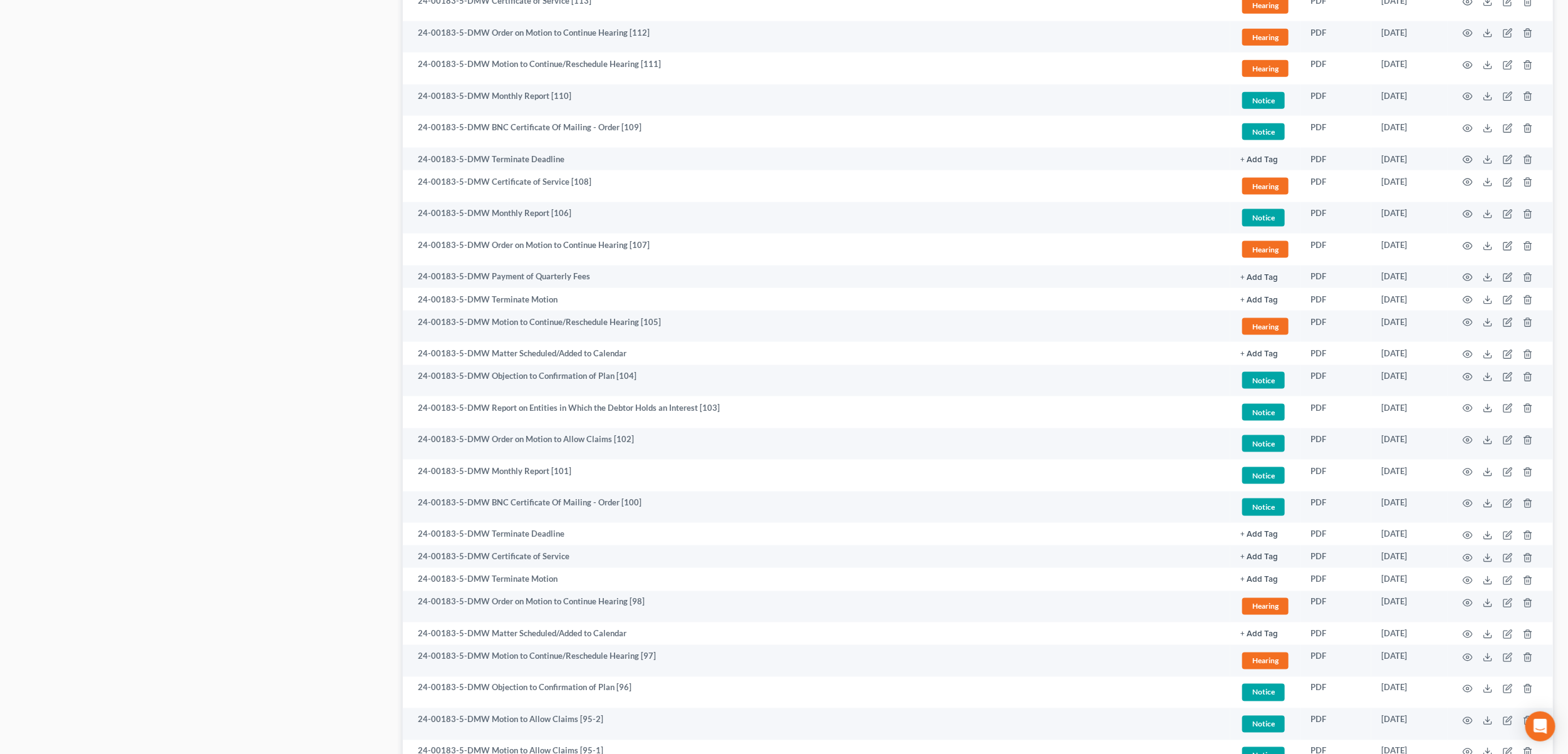
scroll to position [265, 0]
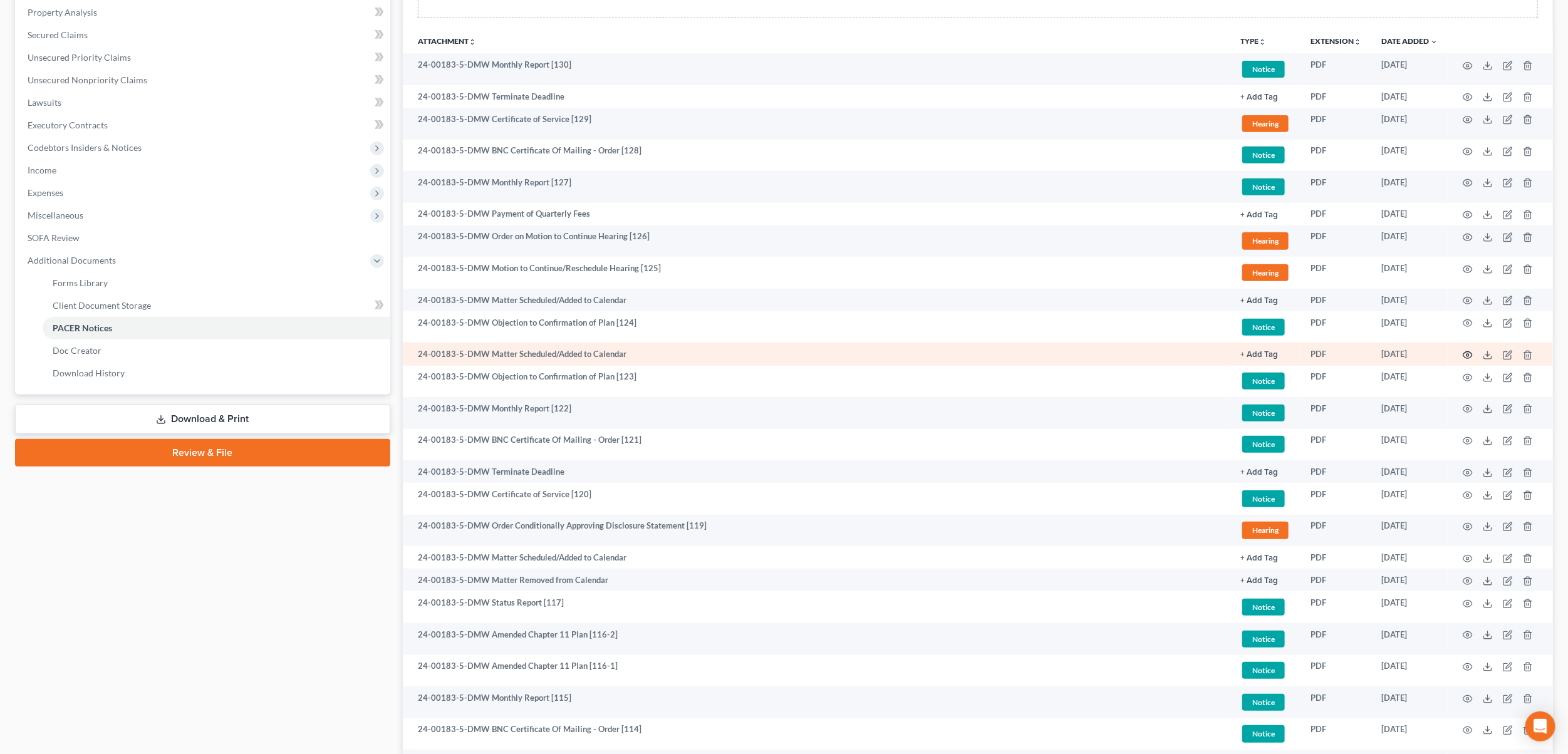
click at [1466, 352] on icon "button" at bounding box center [1468, 355] width 9 height 7
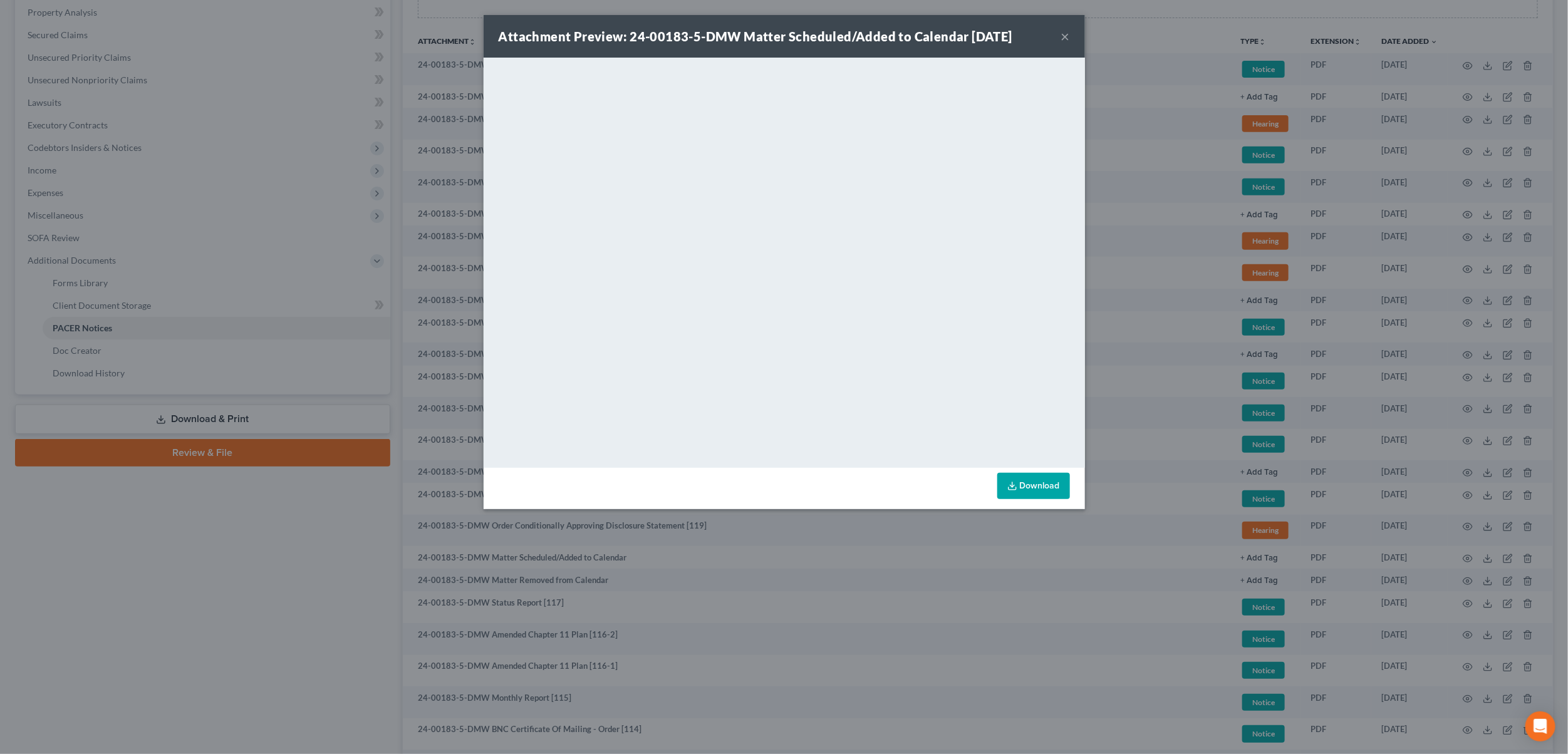
click at [1069, 33] on button "×" at bounding box center [1066, 36] width 8 height 15
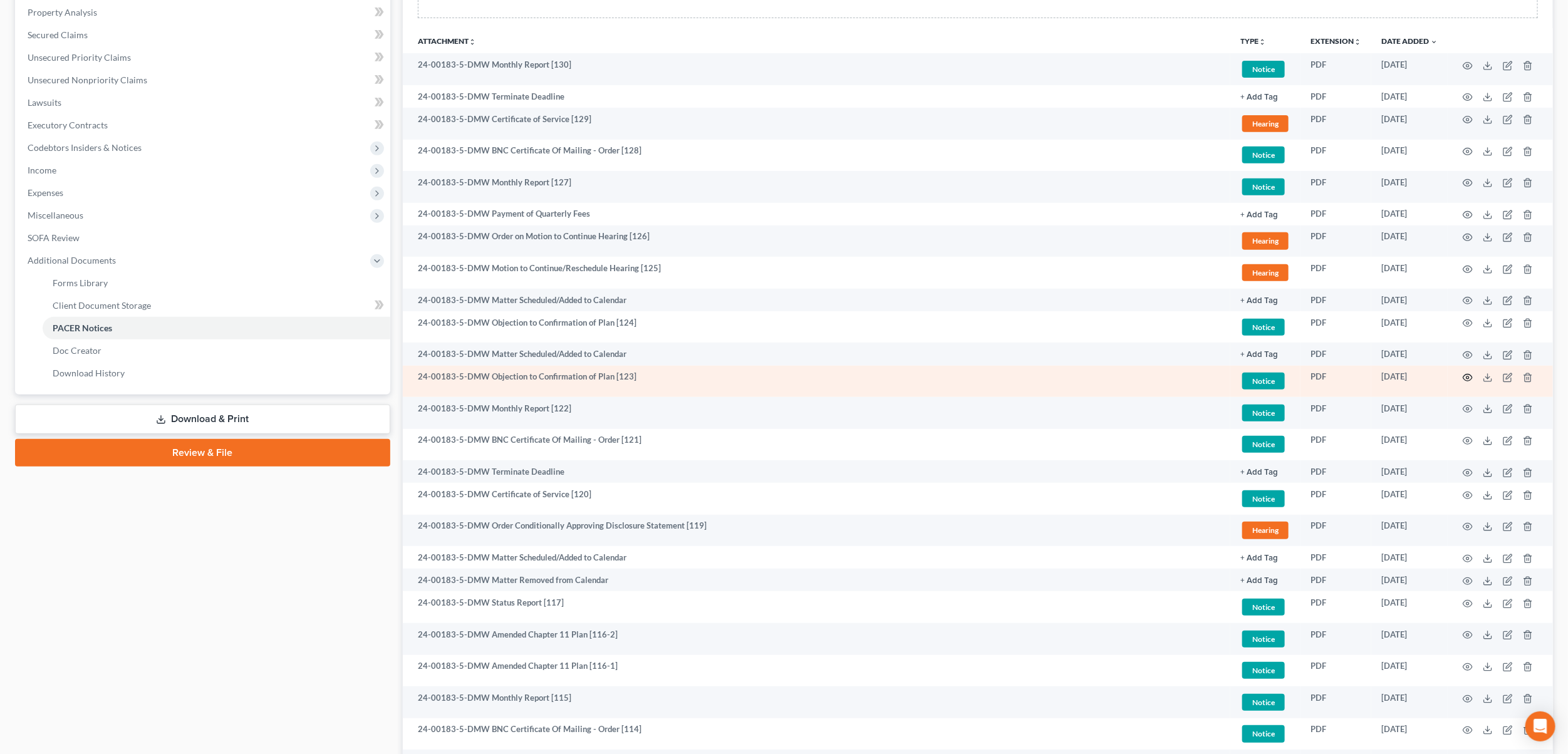
click at [1466, 377] on icon "button" at bounding box center [1468, 377] width 10 height 10
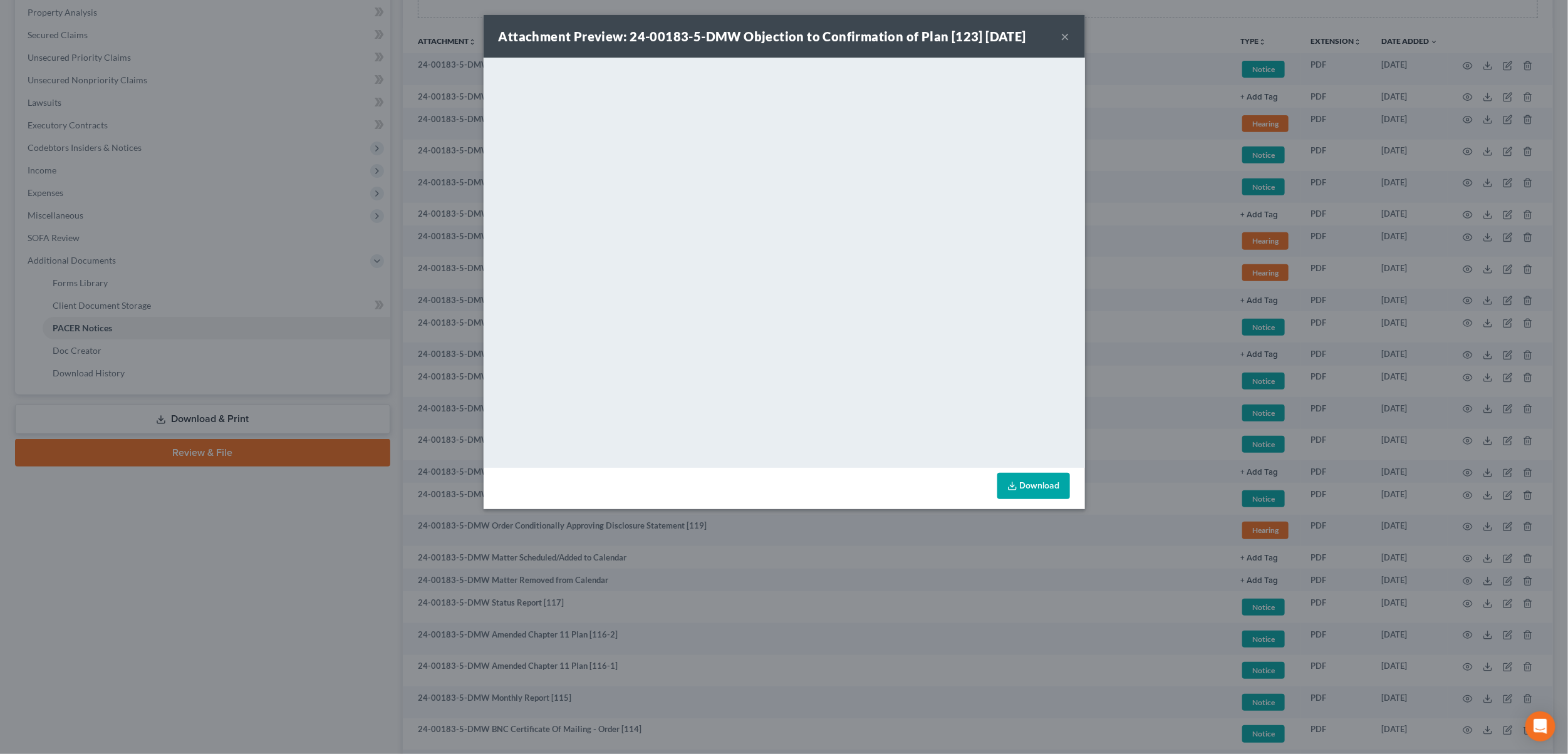
click at [1065, 35] on button "×" at bounding box center [1066, 36] width 8 height 15
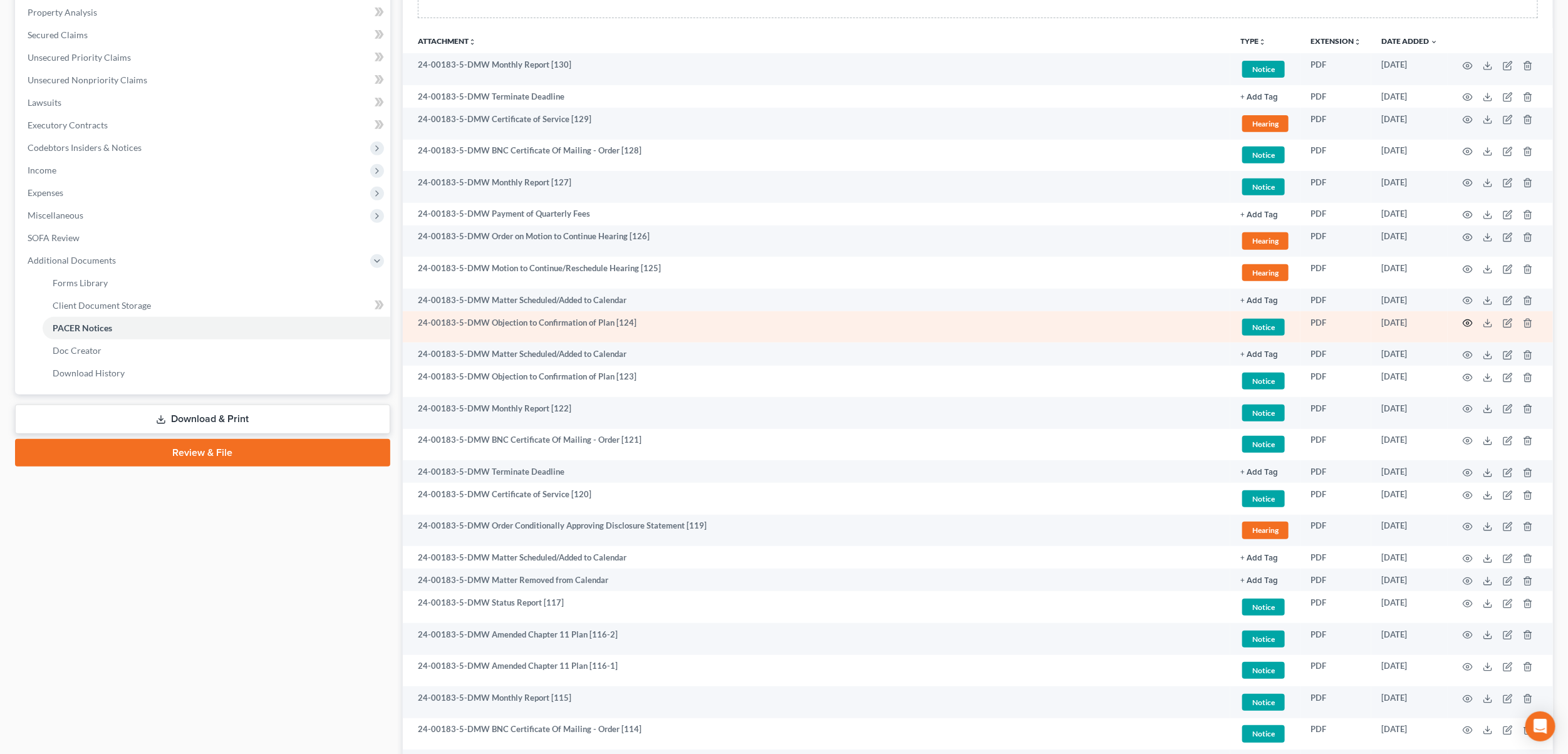
click at [1472, 323] on icon "button" at bounding box center [1468, 324] width 9 height 7
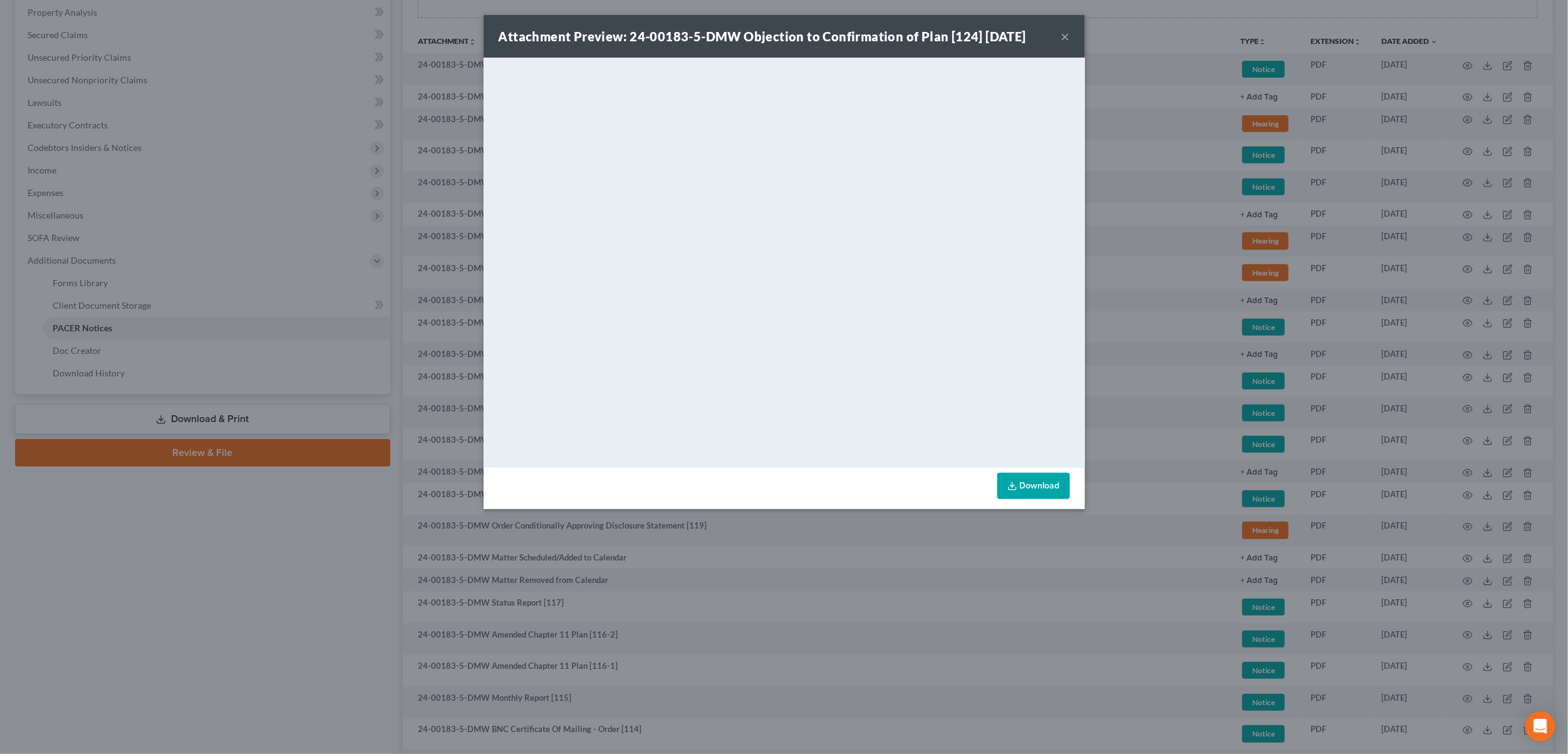
click at [1061, 35] on button "×" at bounding box center [1066, 36] width 8 height 15
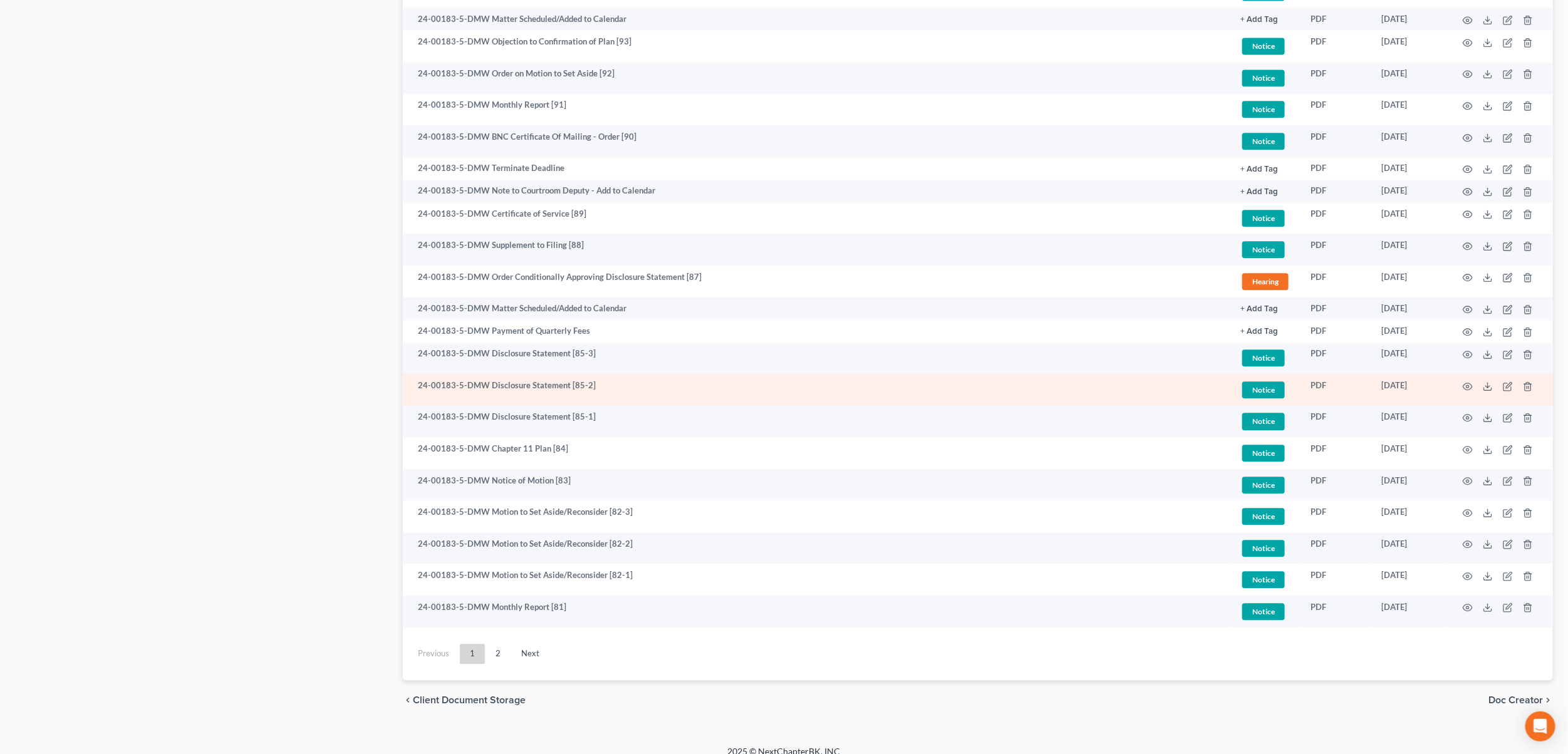
scroll to position [1890, 0]
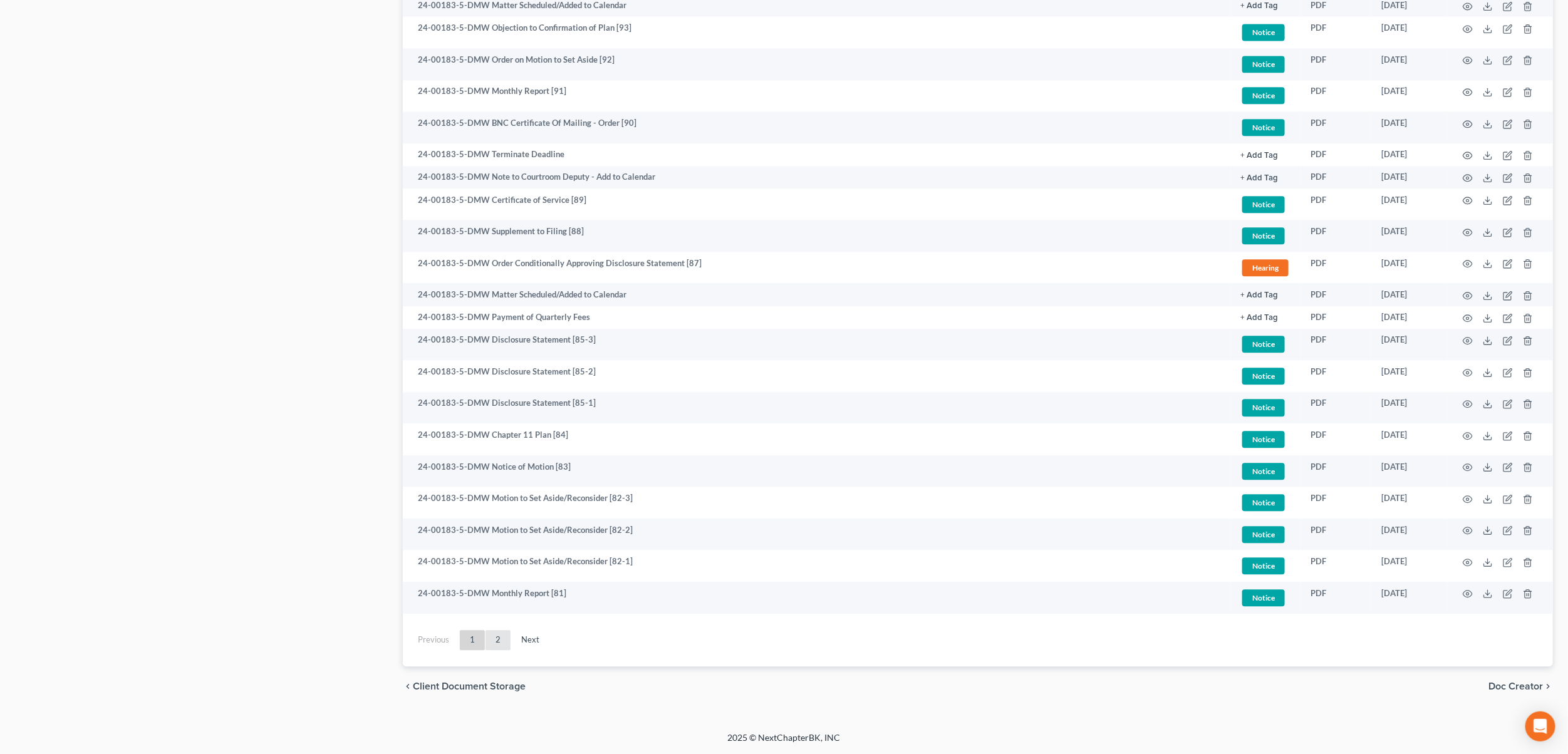
click at [506, 637] on link "2" at bounding box center [498, 640] width 25 height 20
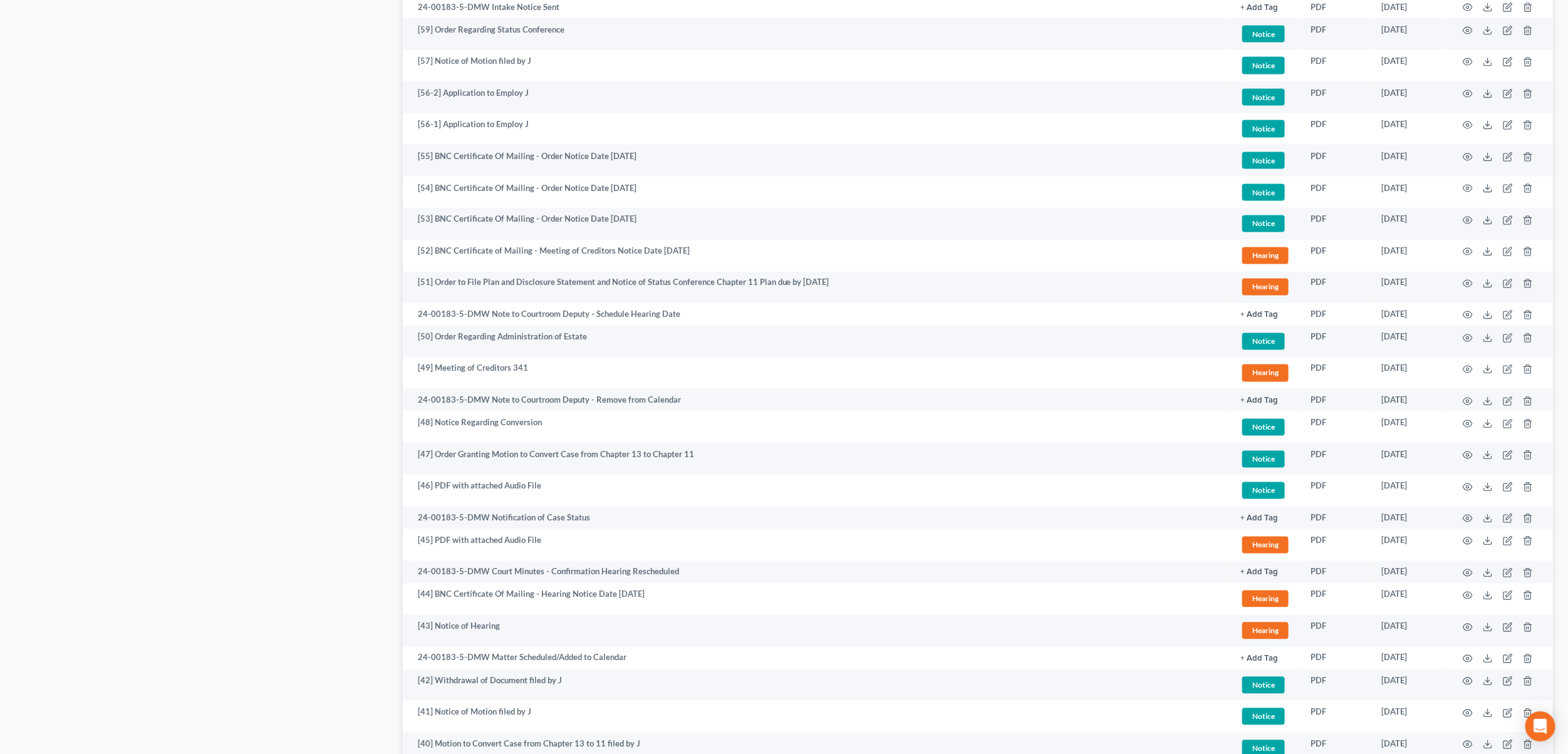
scroll to position [1519, 0]
